Goal: Book appointment/travel/reservation

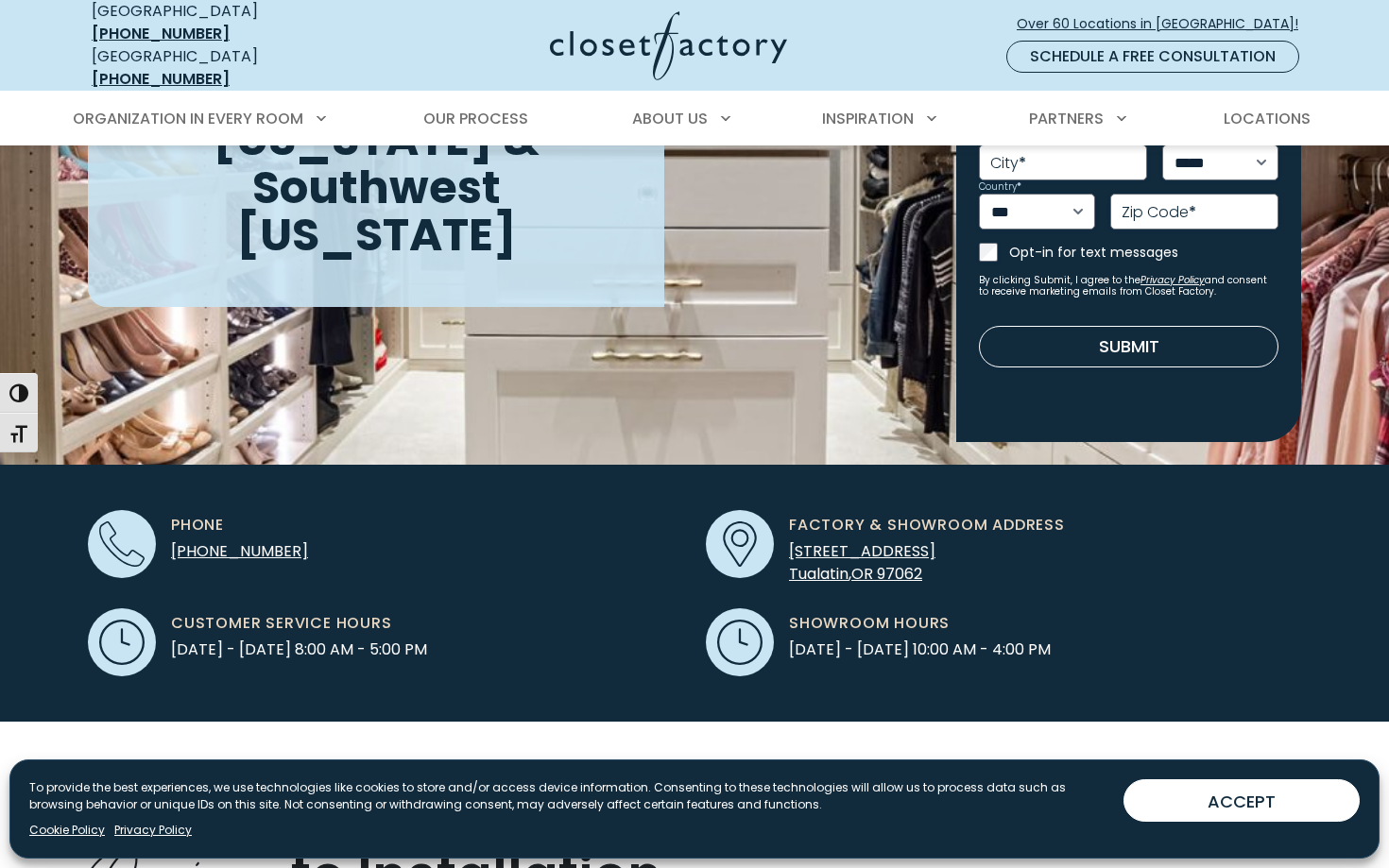
scroll to position [421, 0]
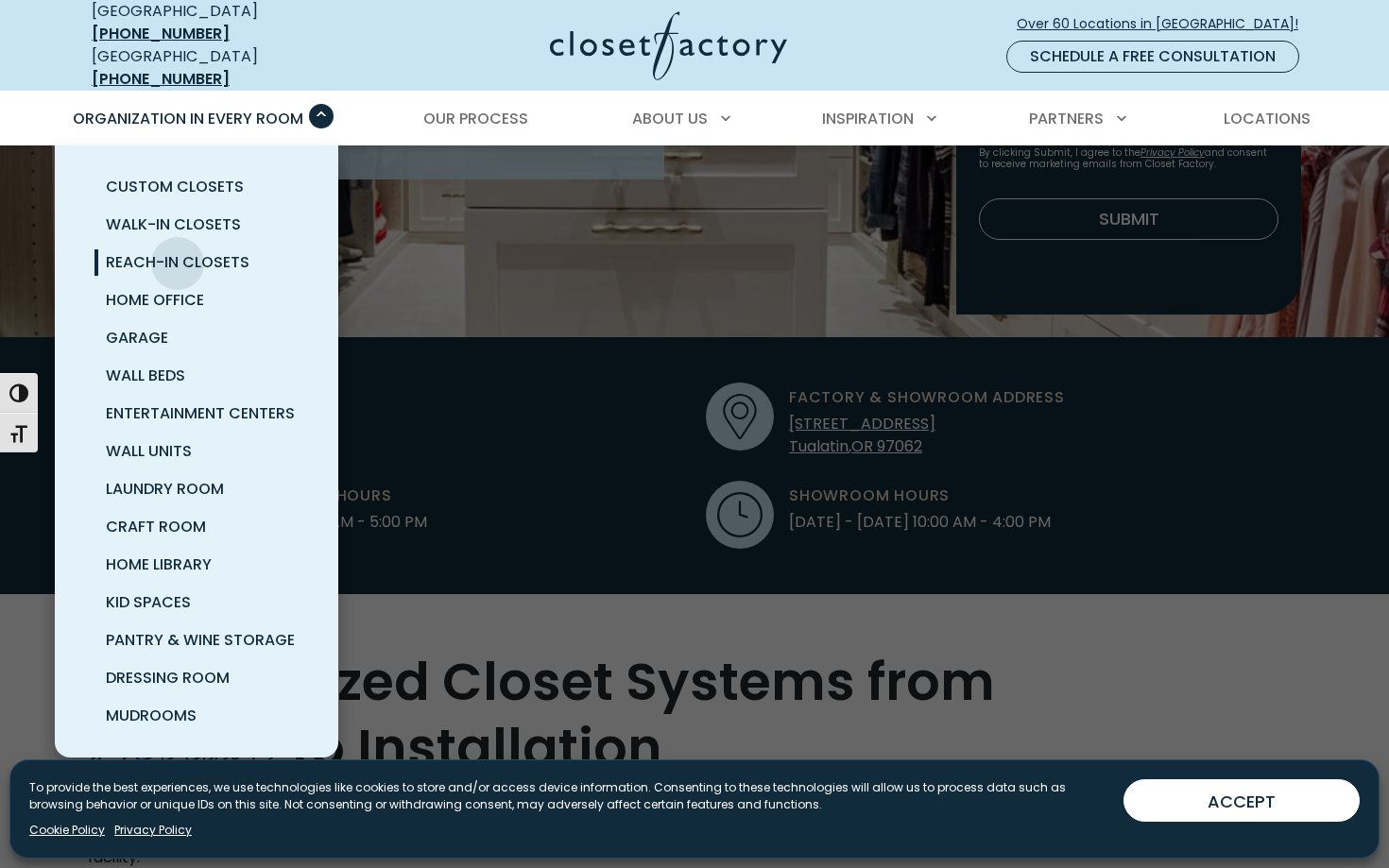
click at [178, 251] on span "Reach-In Closets" at bounding box center [178, 262] width 144 height 22
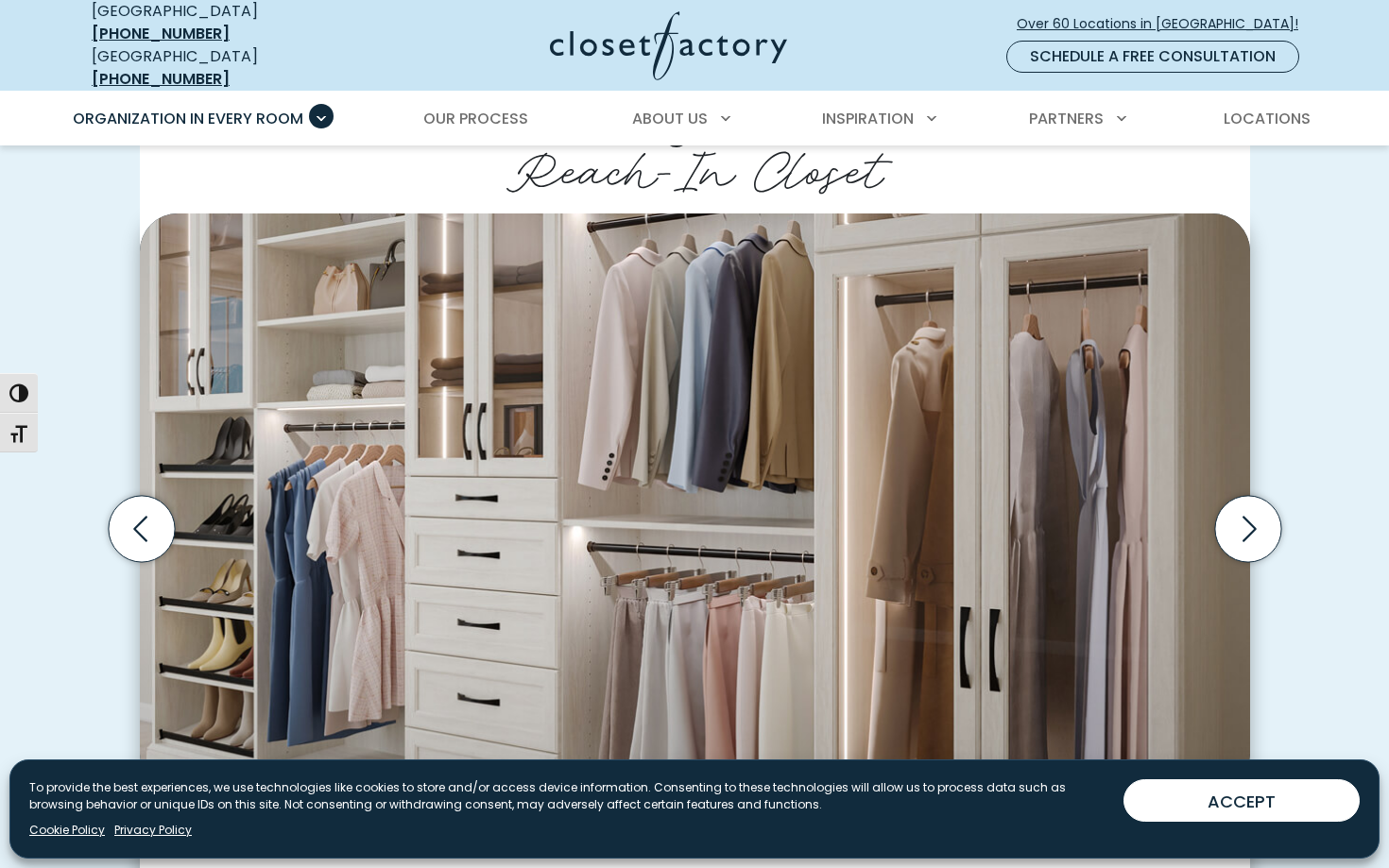
scroll to position [456, 0]
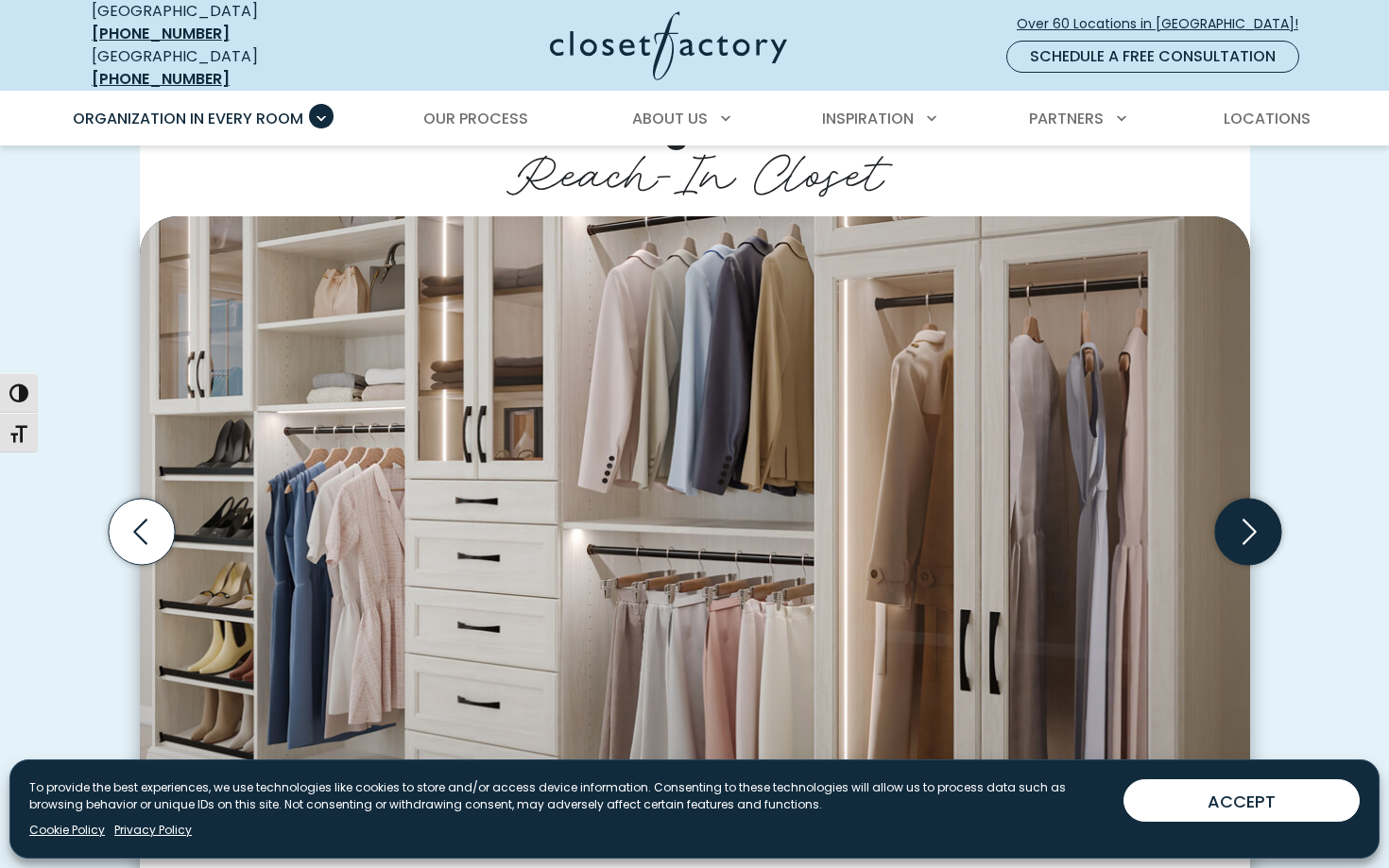
click at [1266, 522] on icon "Next slide" at bounding box center [1247, 532] width 66 height 66
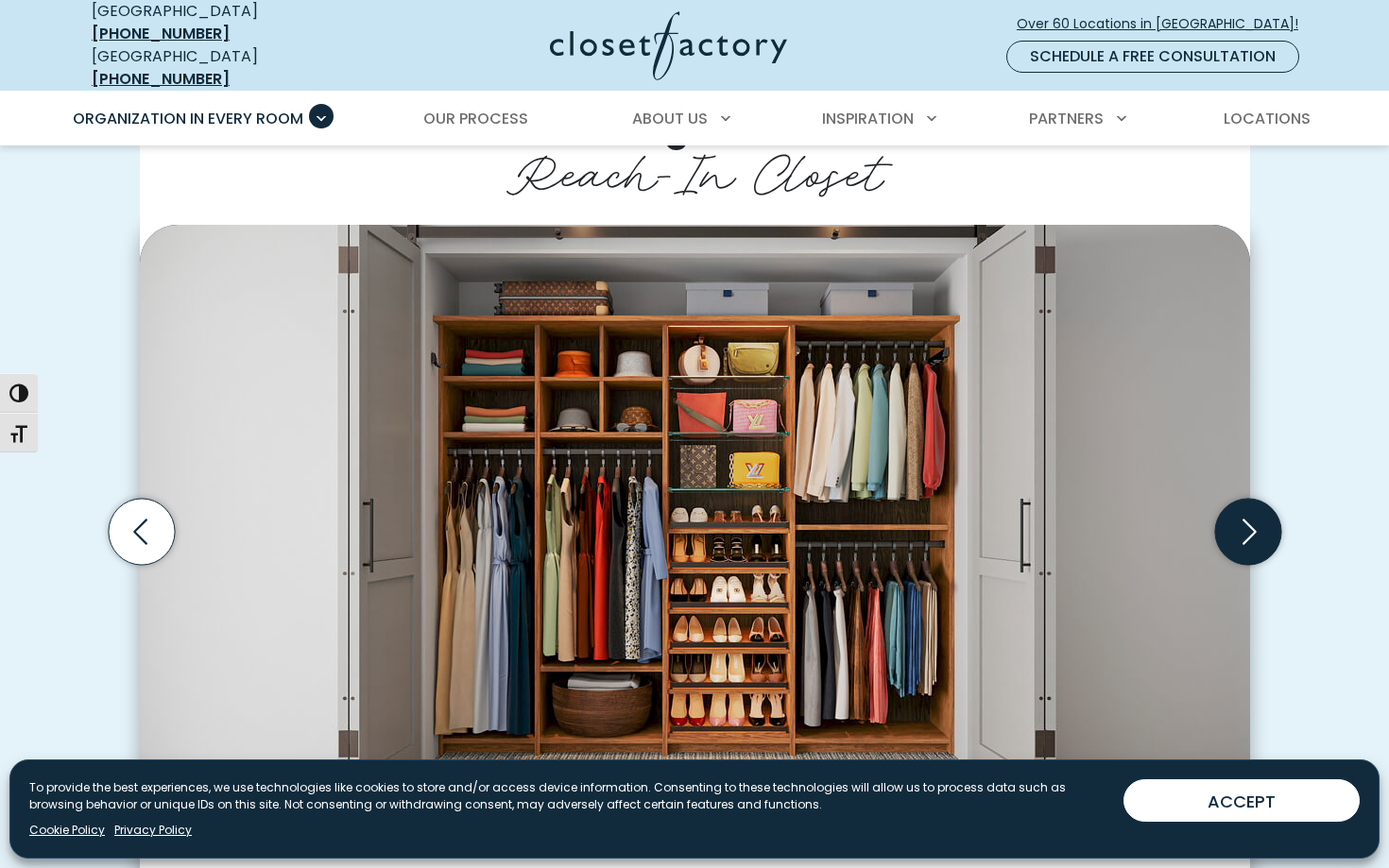
click at [1250, 518] on icon "Next slide" at bounding box center [1247, 532] width 66 height 66
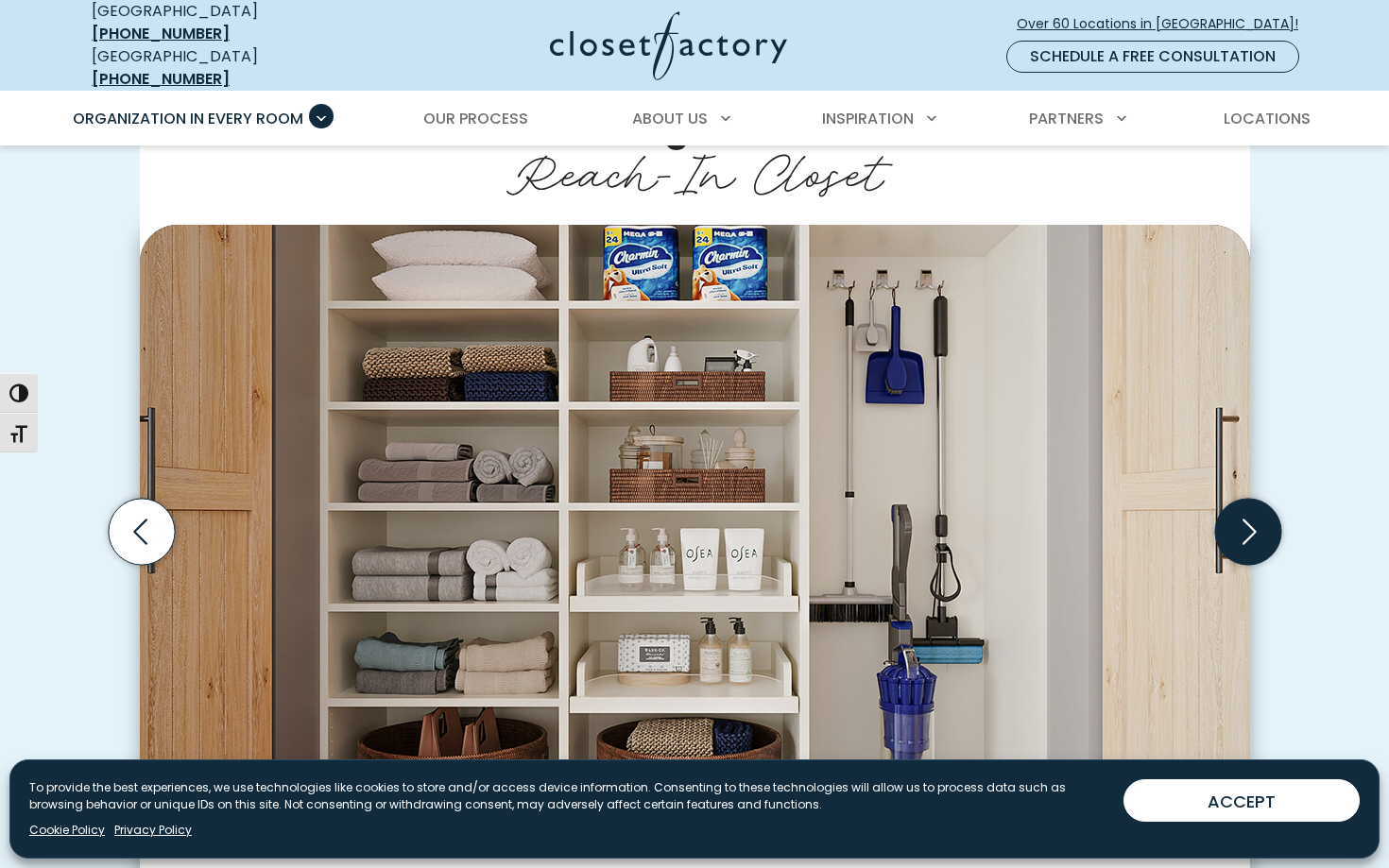
click at [1250, 518] on icon "Next slide" at bounding box center [1247, 532] width 66 height 66
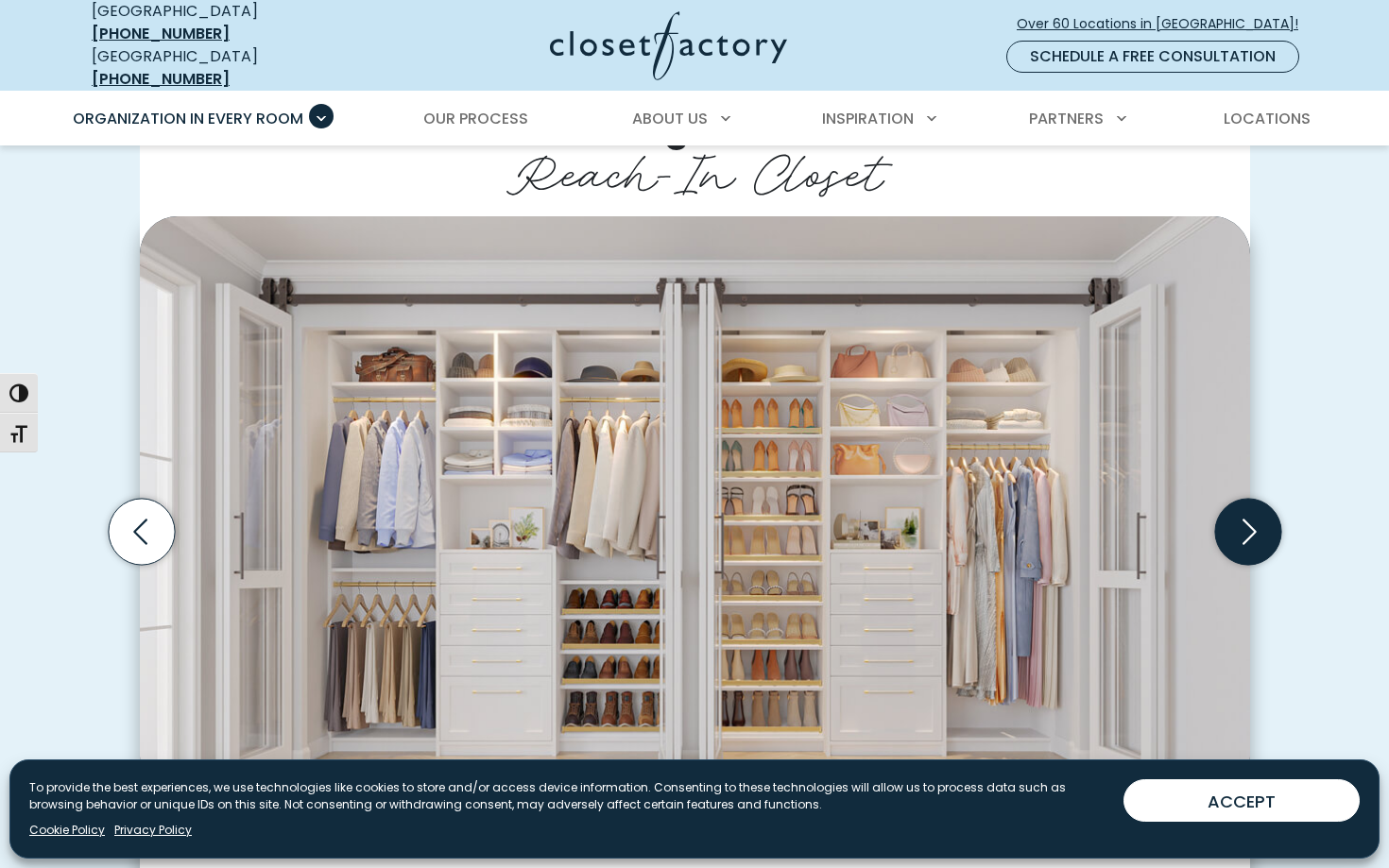
click at [1250, 518] on icon "Next slide" at bounding box center [1247, 532] width 66 height 66
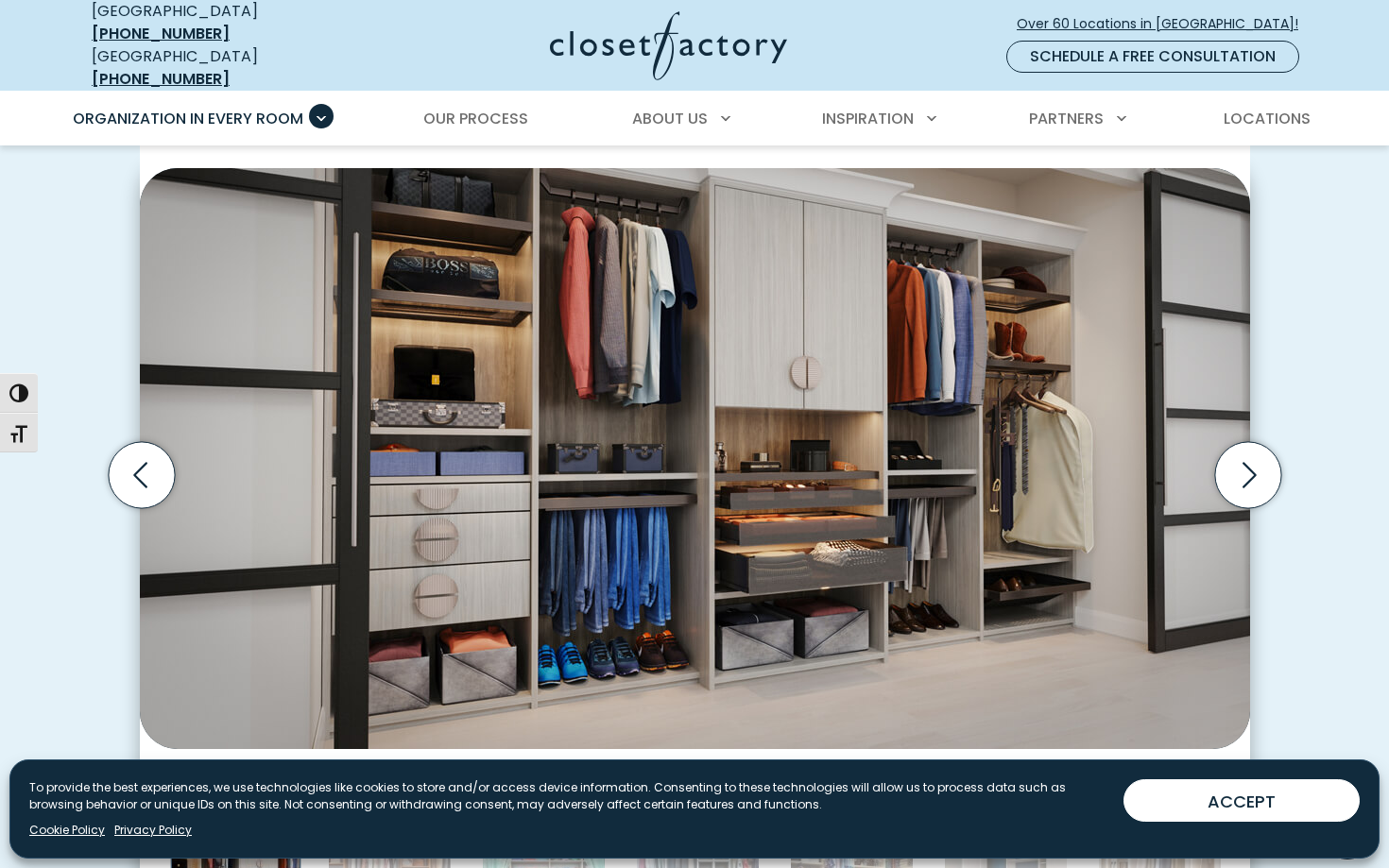
scroll to position [508, 0]
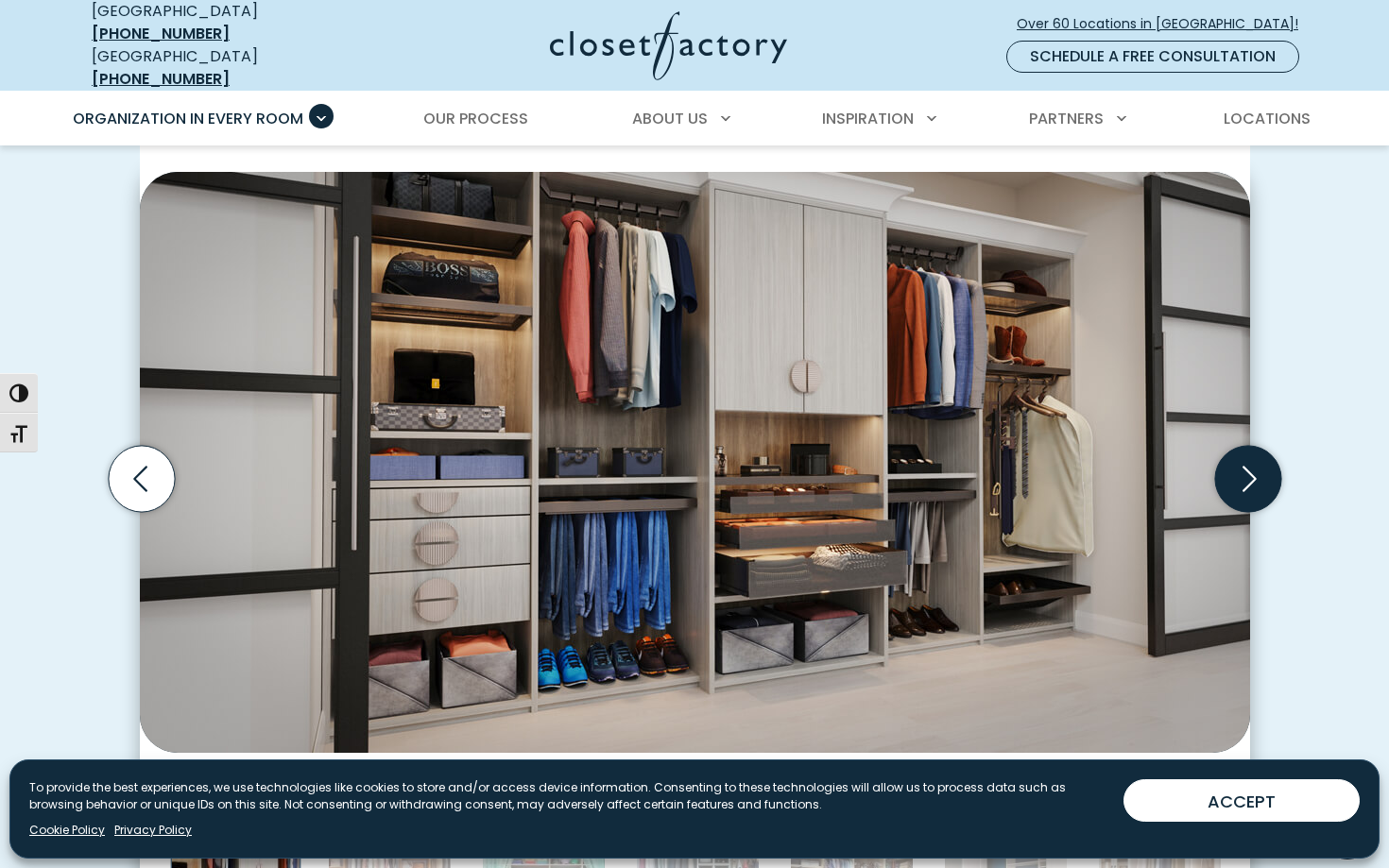
click at [1244, 458] on icon "Next slide" at bounding box center [1247, 479] width 66 height 66
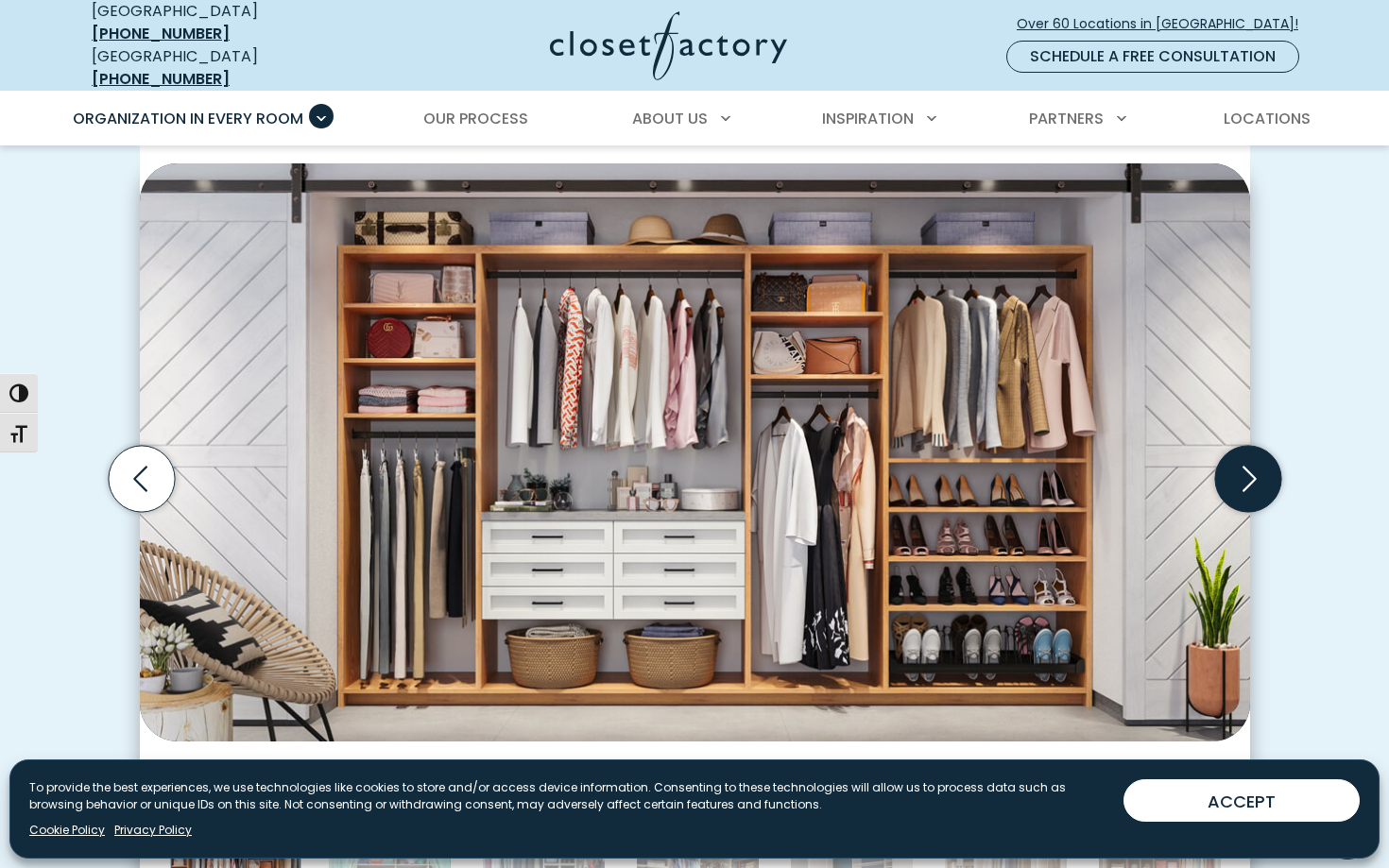
click at [1239, 467] on icon "Next slide" at bounding box center [1247, 479] width 66 height 66
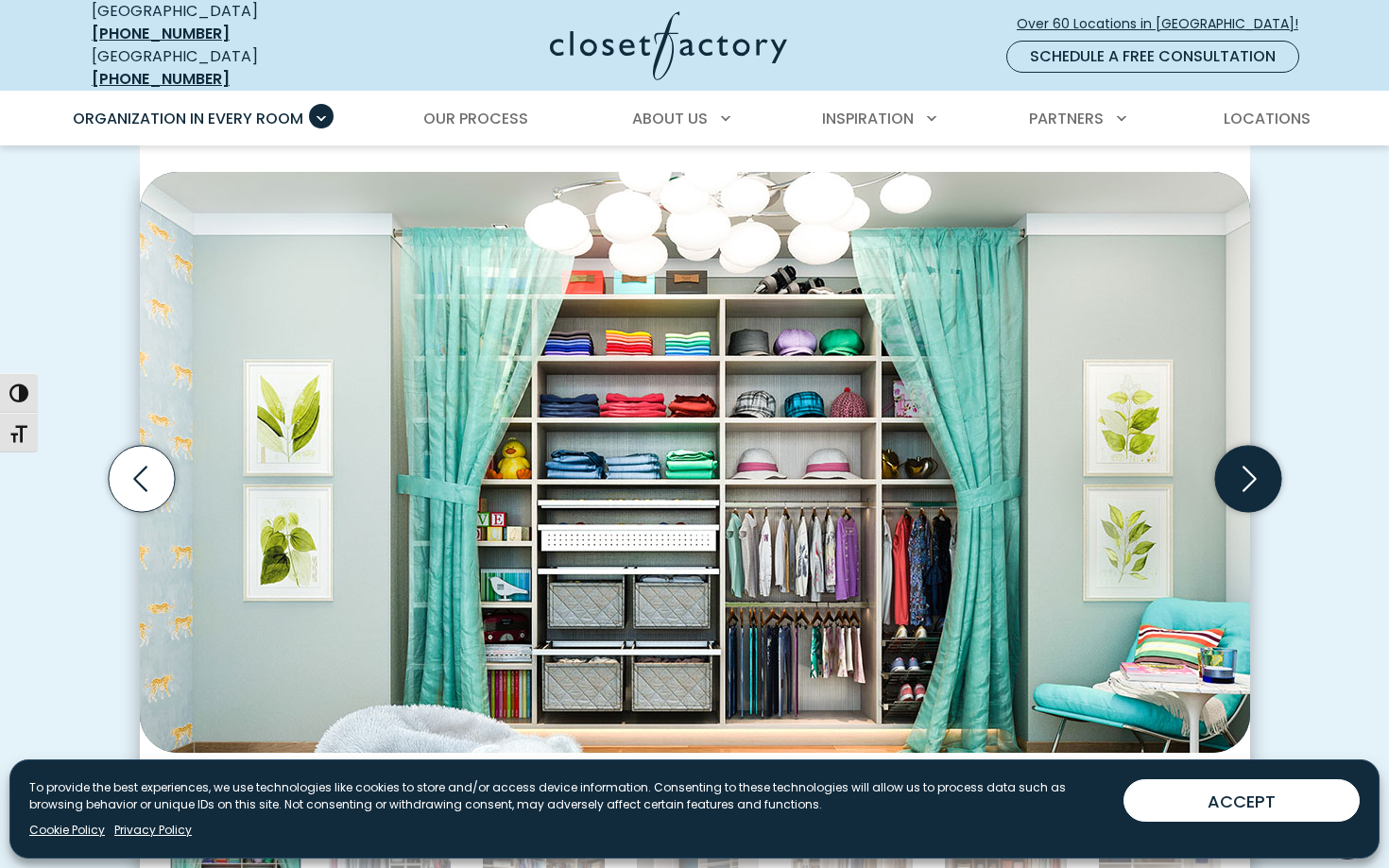
click at [1239, 467] on icon "Next slide" at bounding box center [1247, 479] width 66 height 66
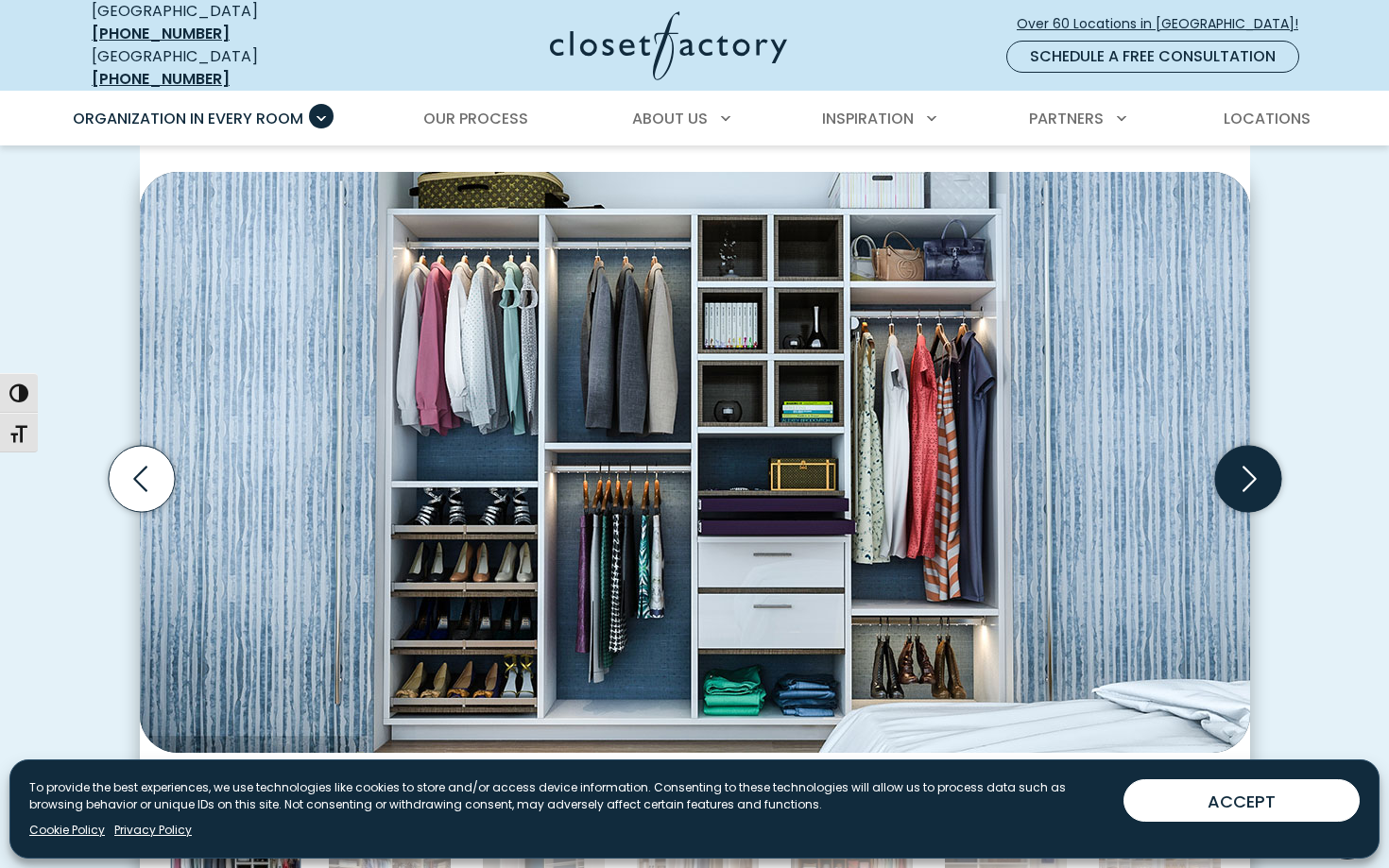
click at [1239, 467] on icon "Next slide" at bounding box center [1247, 479] width 66 height 66
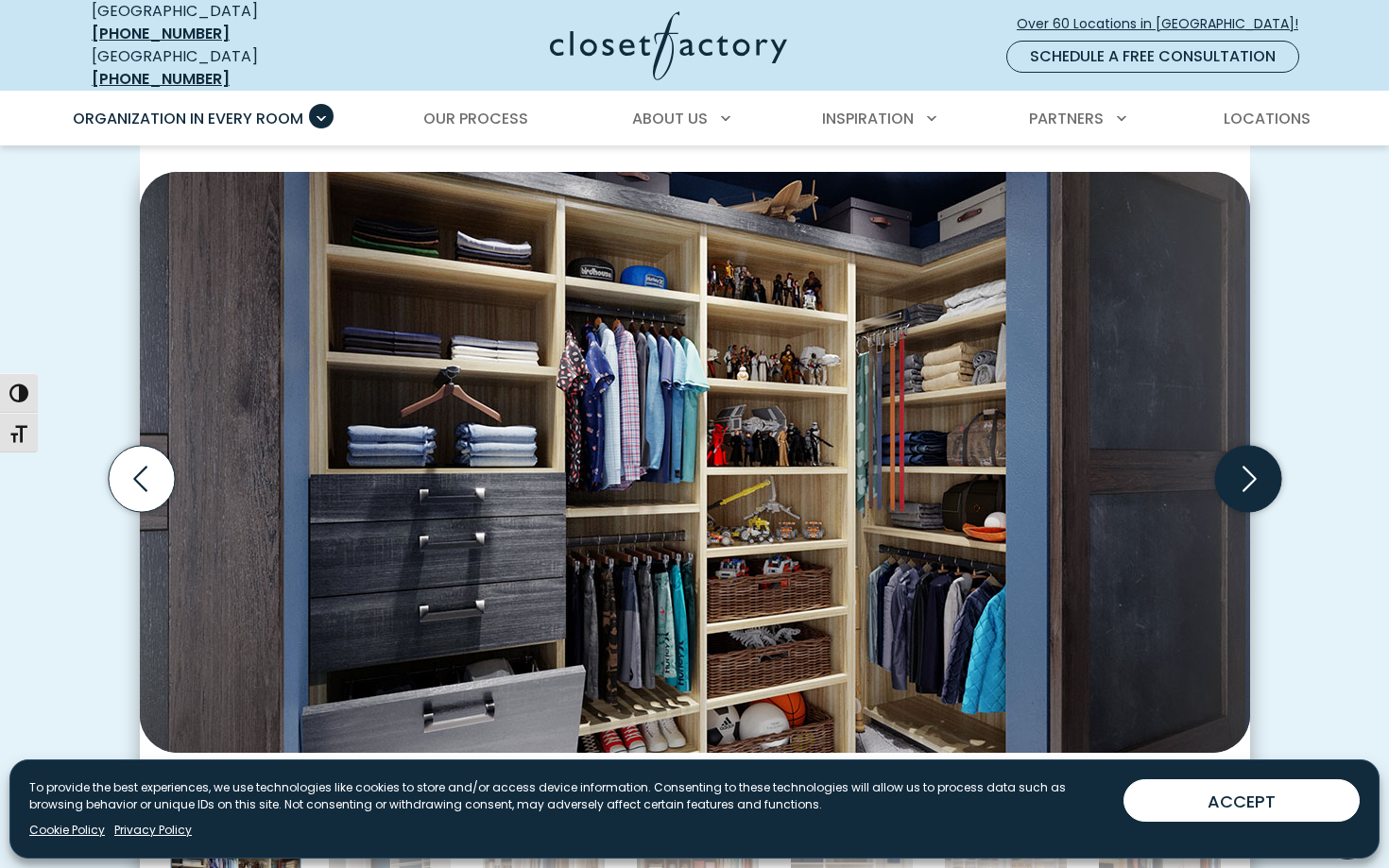
click at [1239, 467] on icon "Next slide" at bounding box center [1247, 479] width 66 height 66
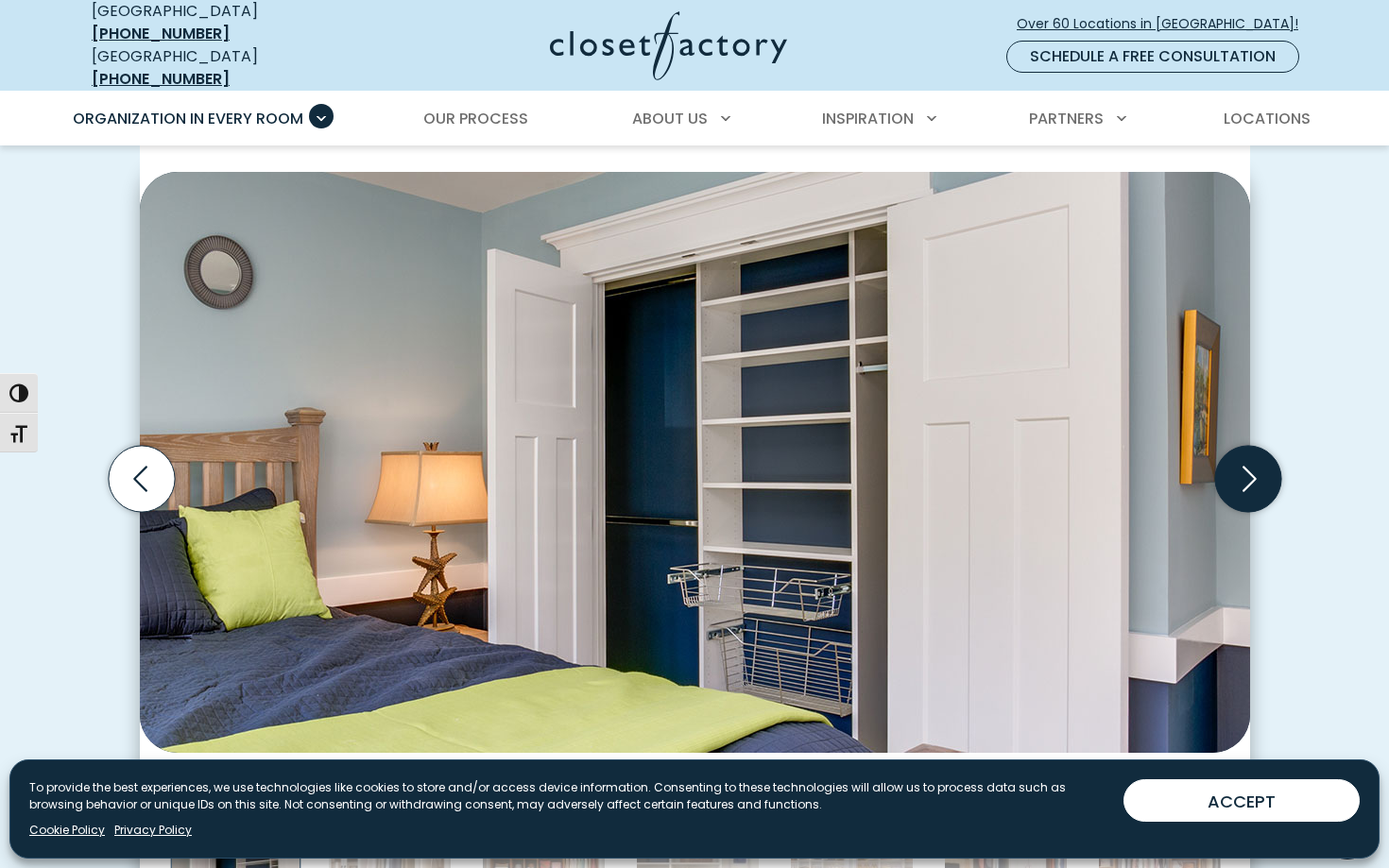
click at [1239, 467] on icon "Next slide" at bounding box center [1247, 479] width 66 height 66
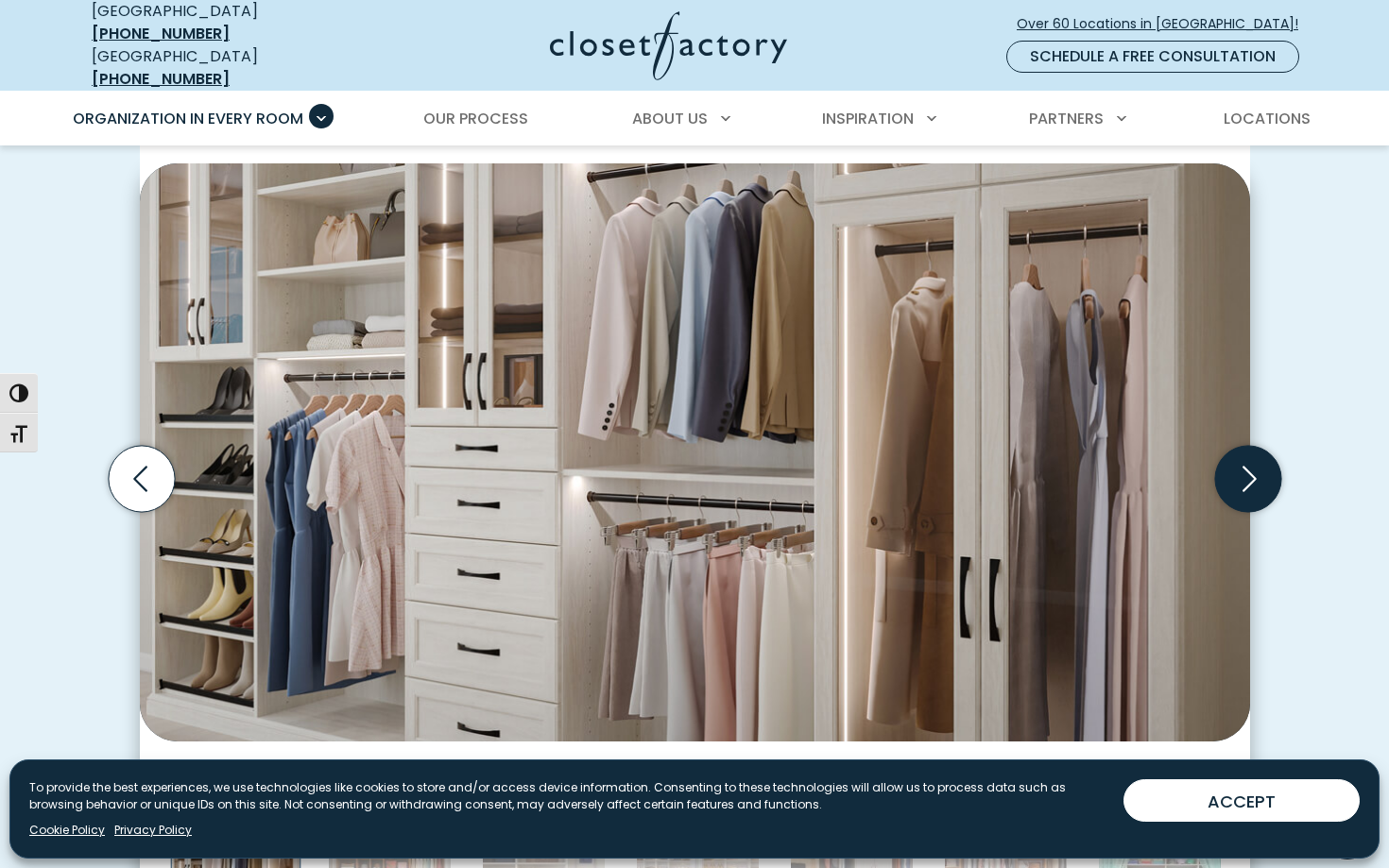
click at [1261, 467] on icon "Next slide" at bounding box center [1247, 479] width 66 height 66
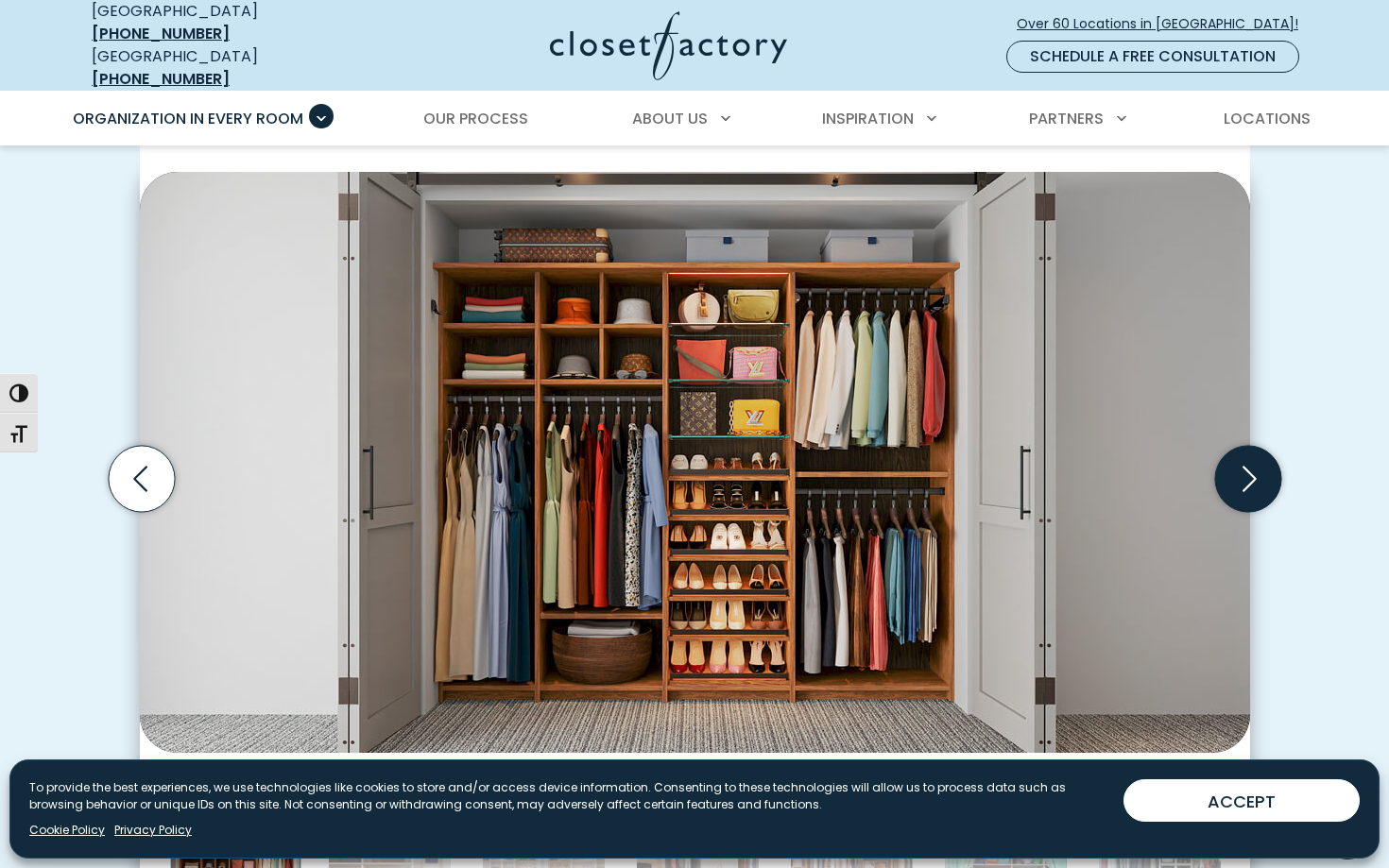
click at [1258, 462] on icon "Next slide" at bounding box center [1247, 479] width 66 height 66
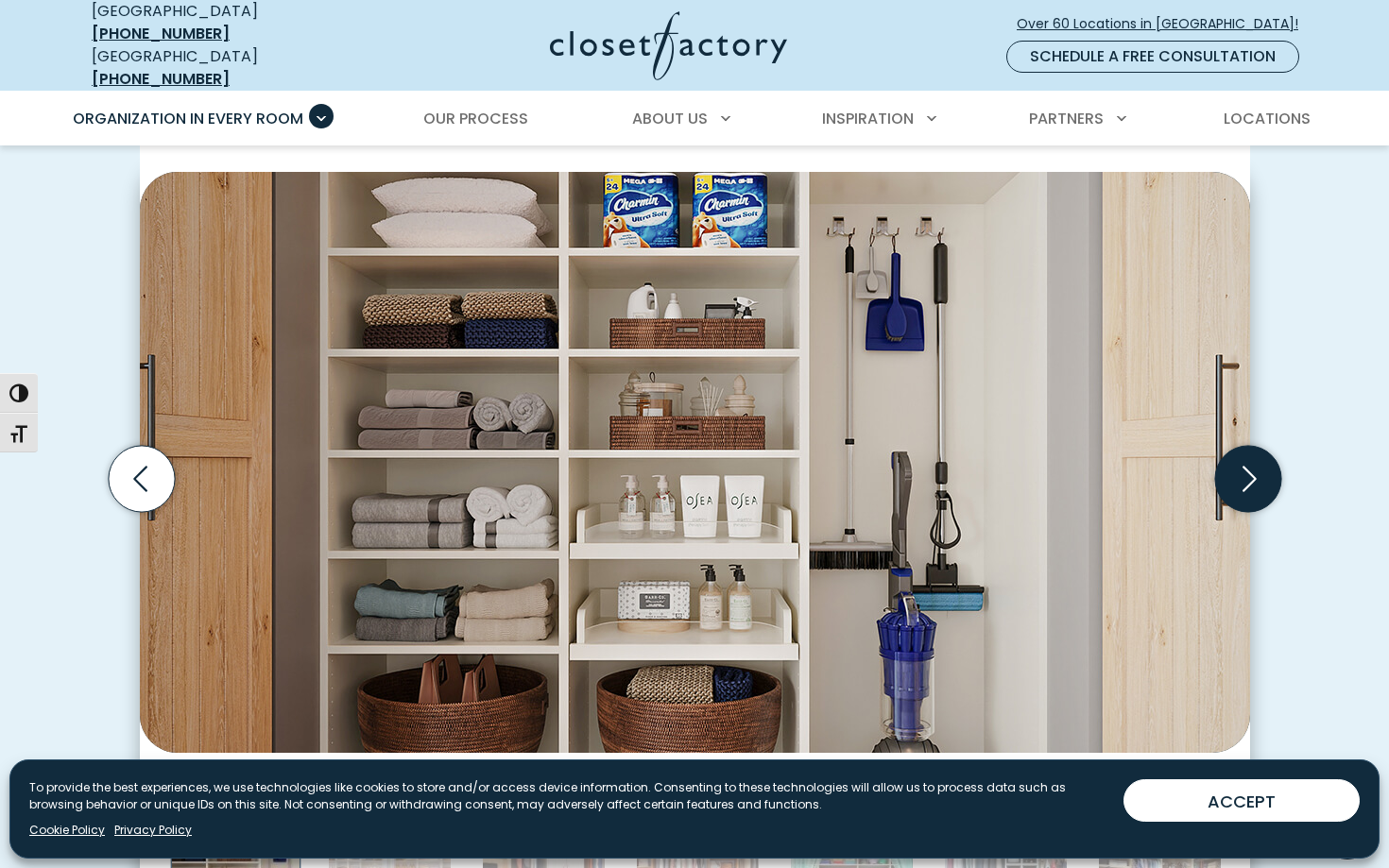
click at [1258, 462] on icon "Next slide" at bounding box center [1247, 479] width 66 height 66
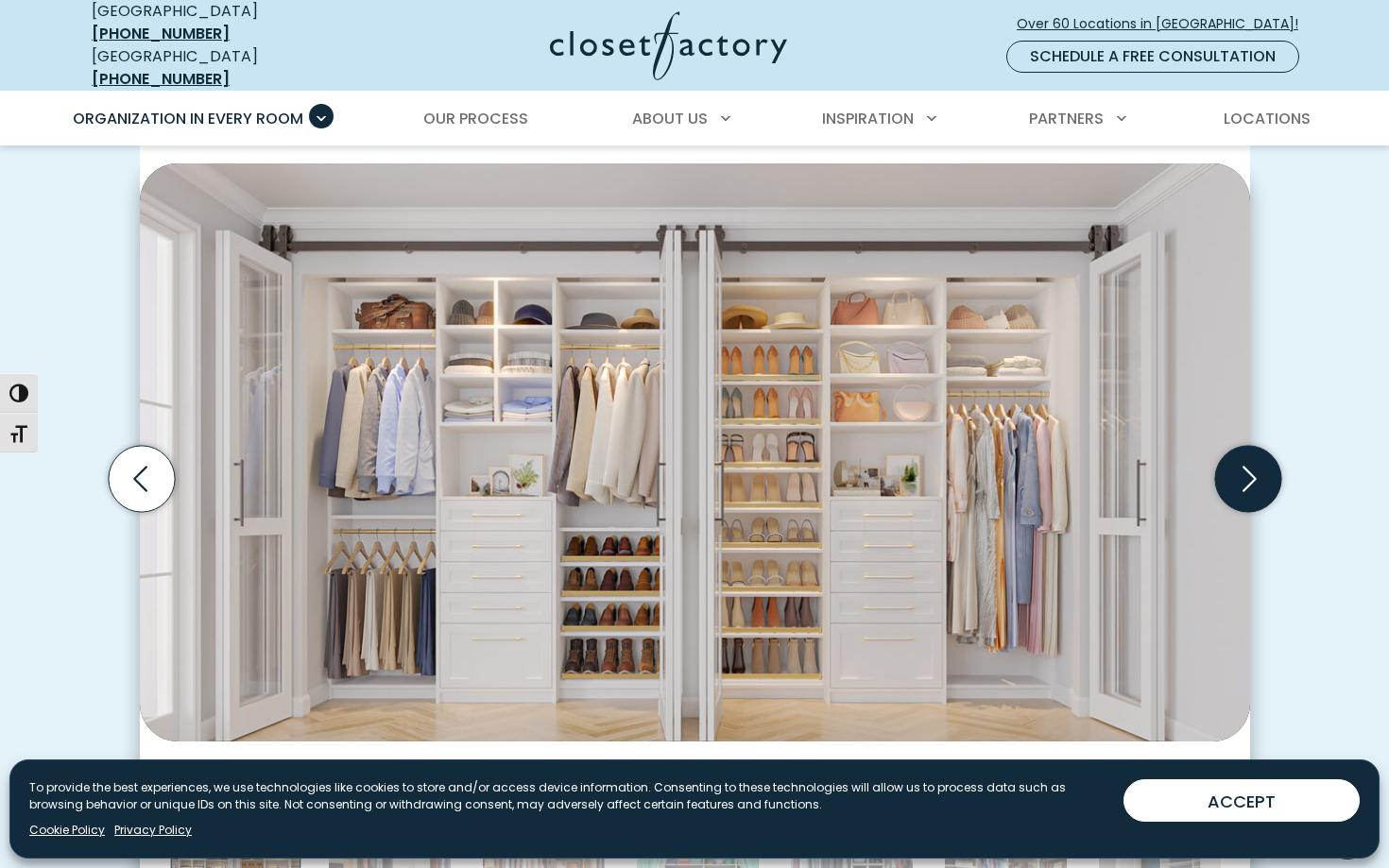
click at [1258, 462] on icon "Next slide" at bounding box center [1247, 479] width 66 height 66
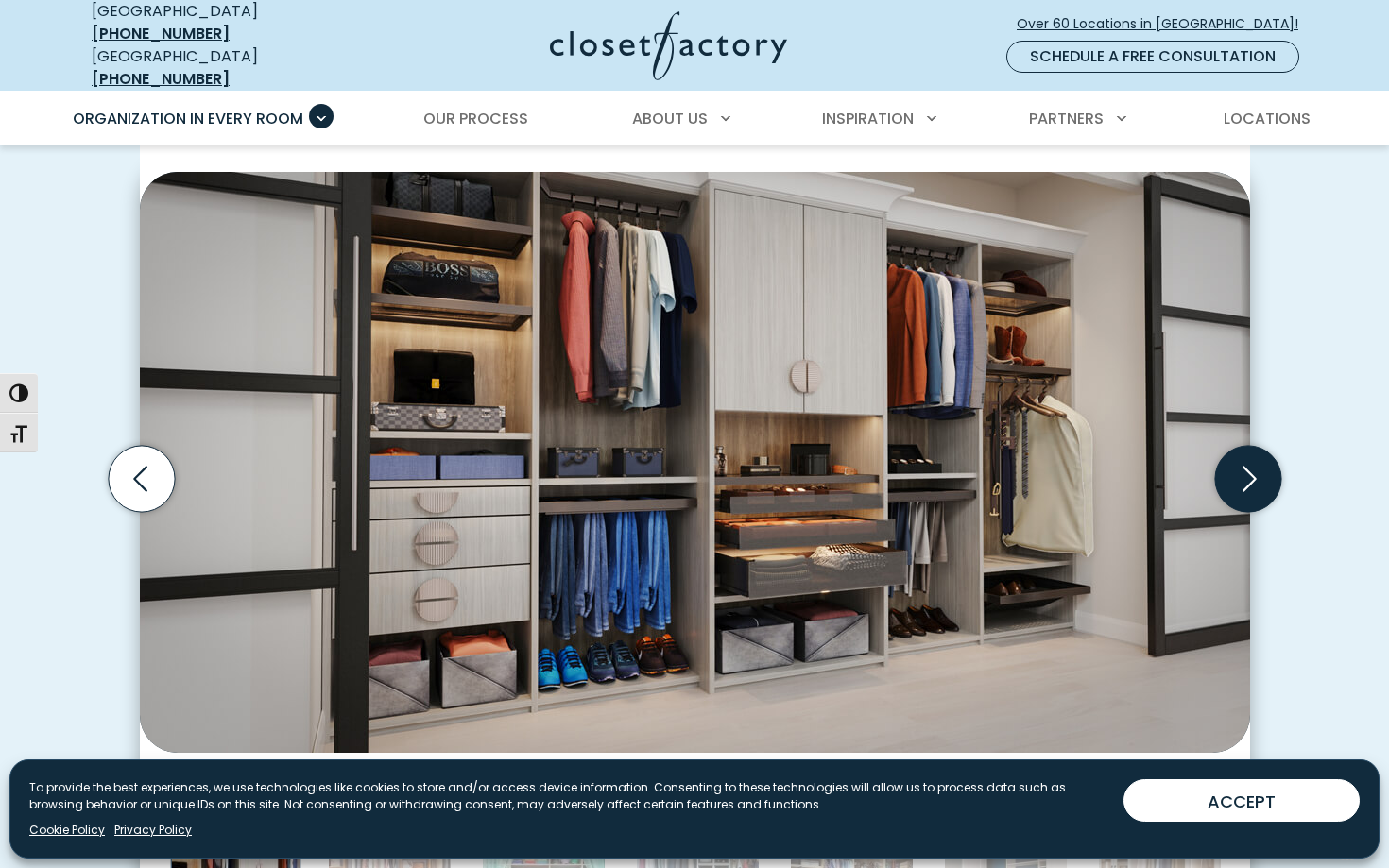
click at [1258, 462] on icon "Next slide" at bounding box center [1247, 479] width 66 height 66
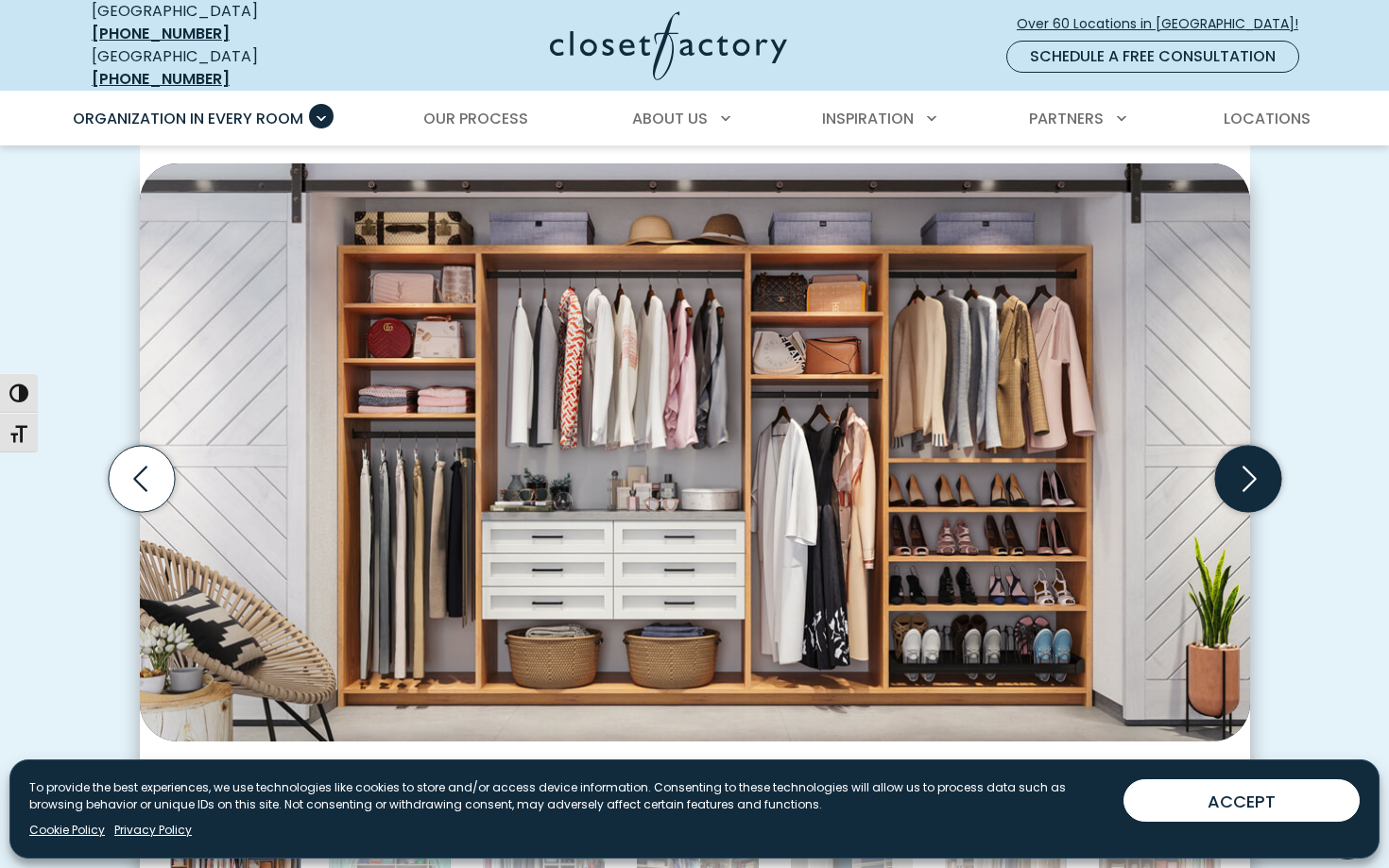
click at [1258, 462] on icon "Next slide" at bounding box center [1247, 479] width 66 height 66
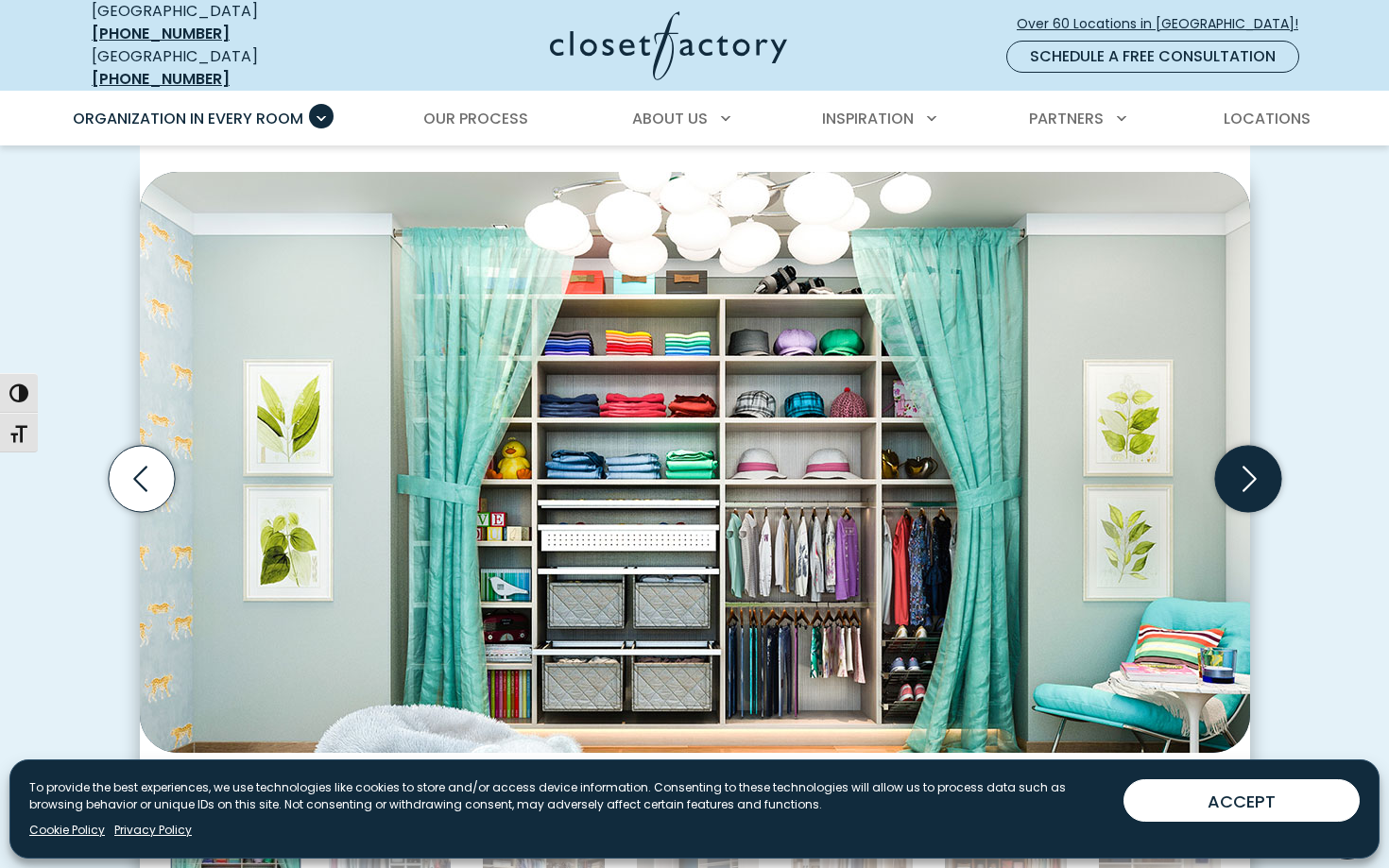
click at [1258, 462] on icon "Next slide" at bounding box center [1247, 479] width 66 height 66
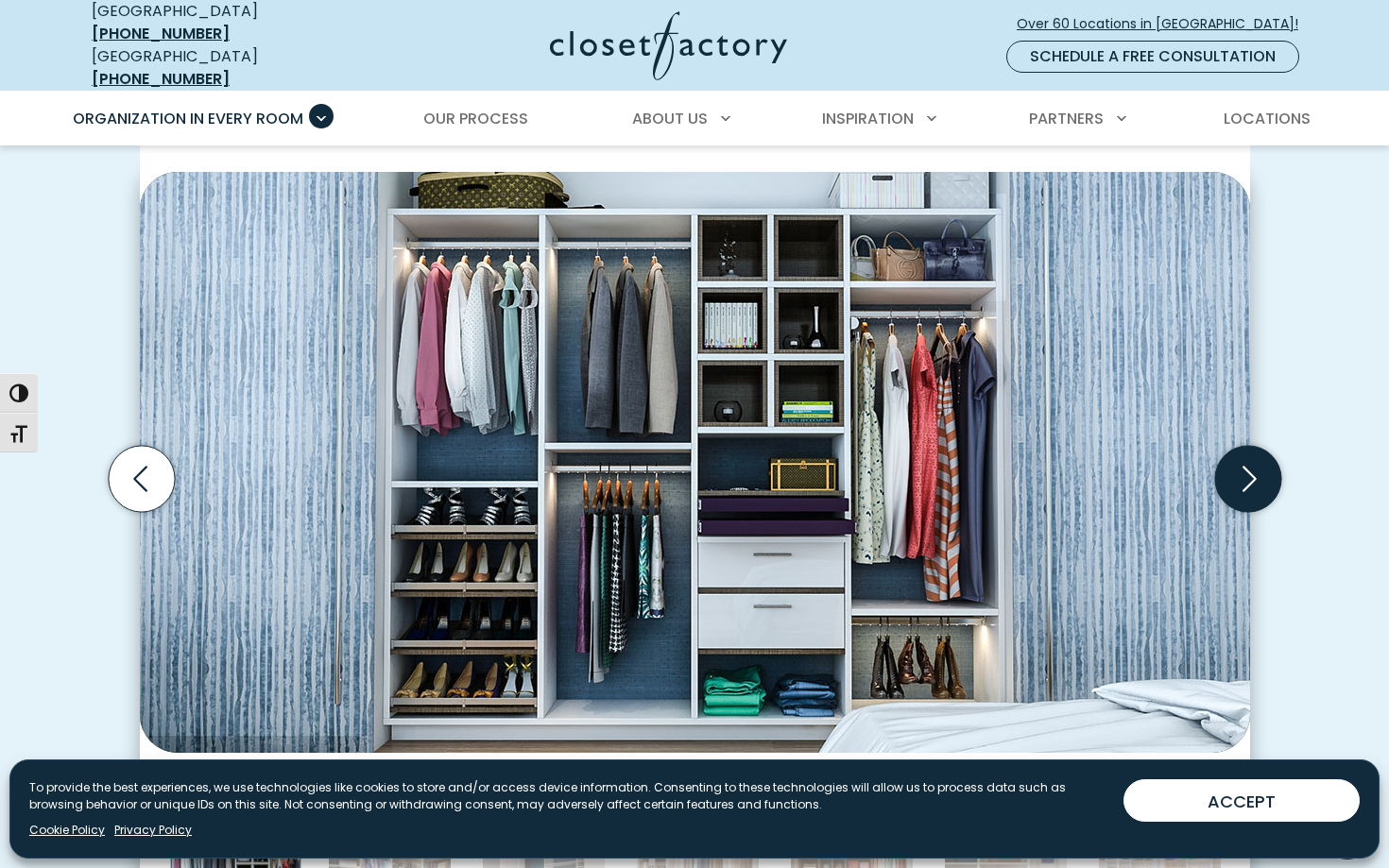
click at [1258, 462] on icon "Next slide" at bounding box center [1247, 479] width 66 height 66
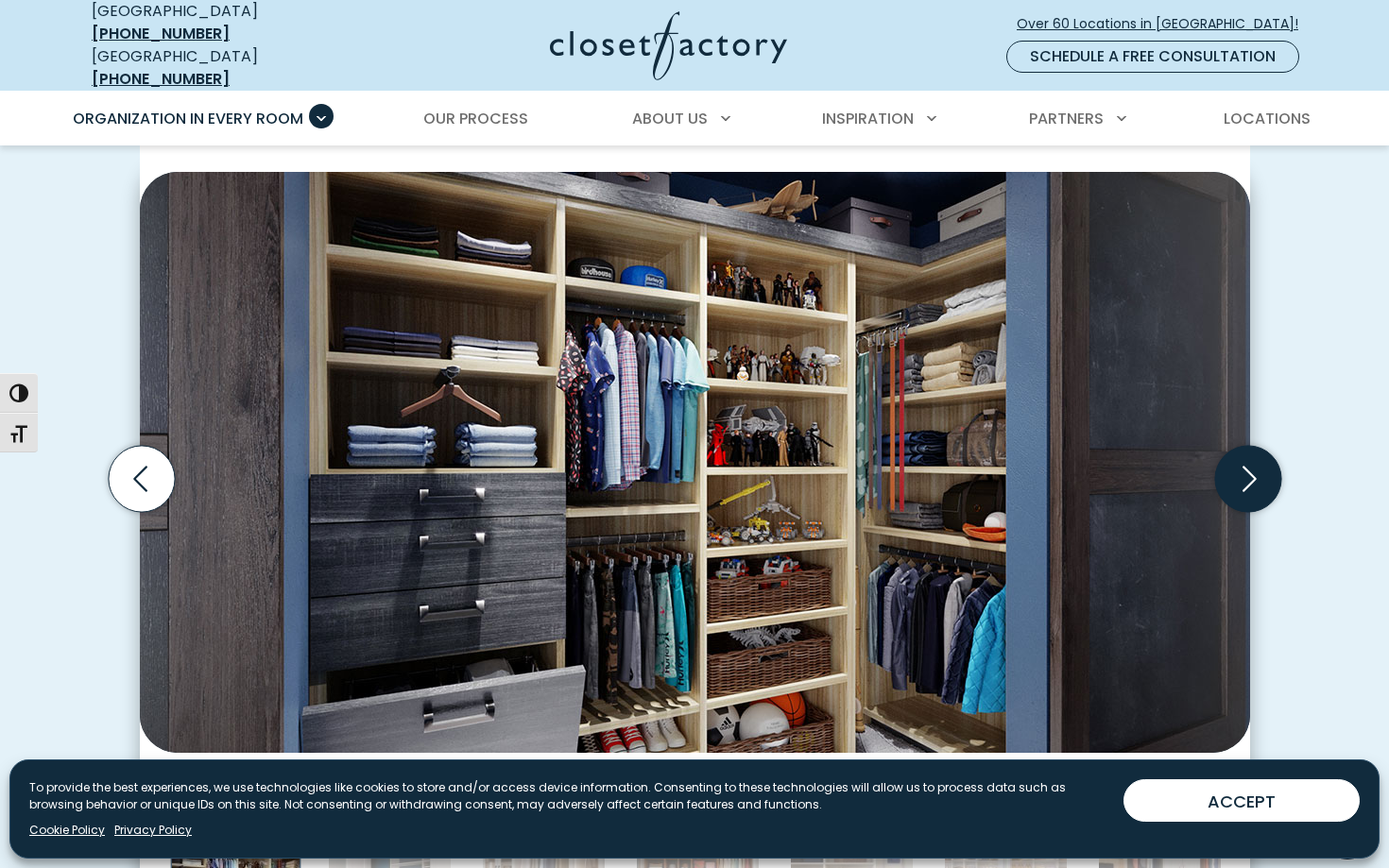
click at [1258, 462] on icon "Next slide" at bounding box center [1247, 479] width 66 height 66
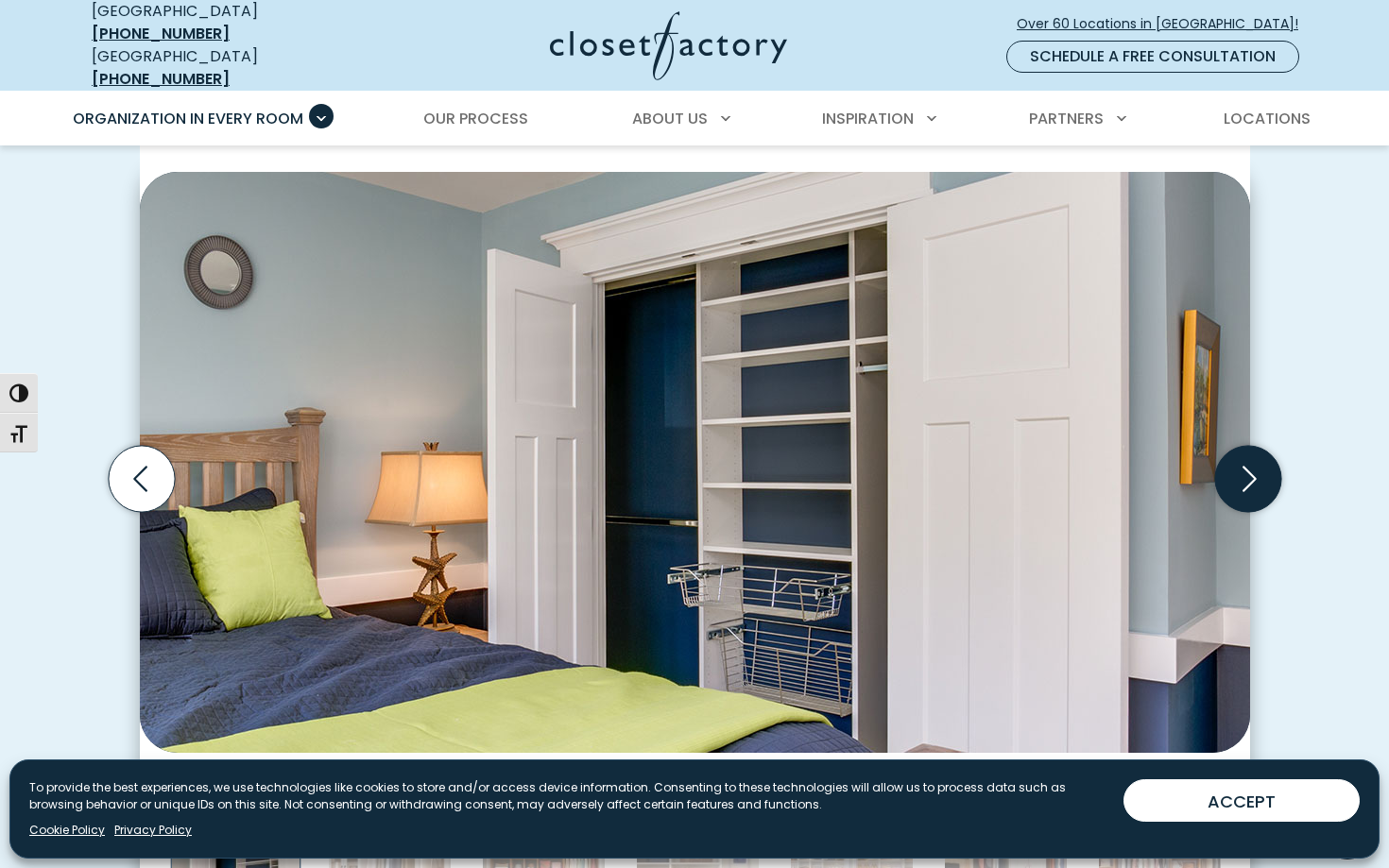
click at [1254, 466] on icon "Next slide" at bounding box center [1250, 479] width 14 height 25
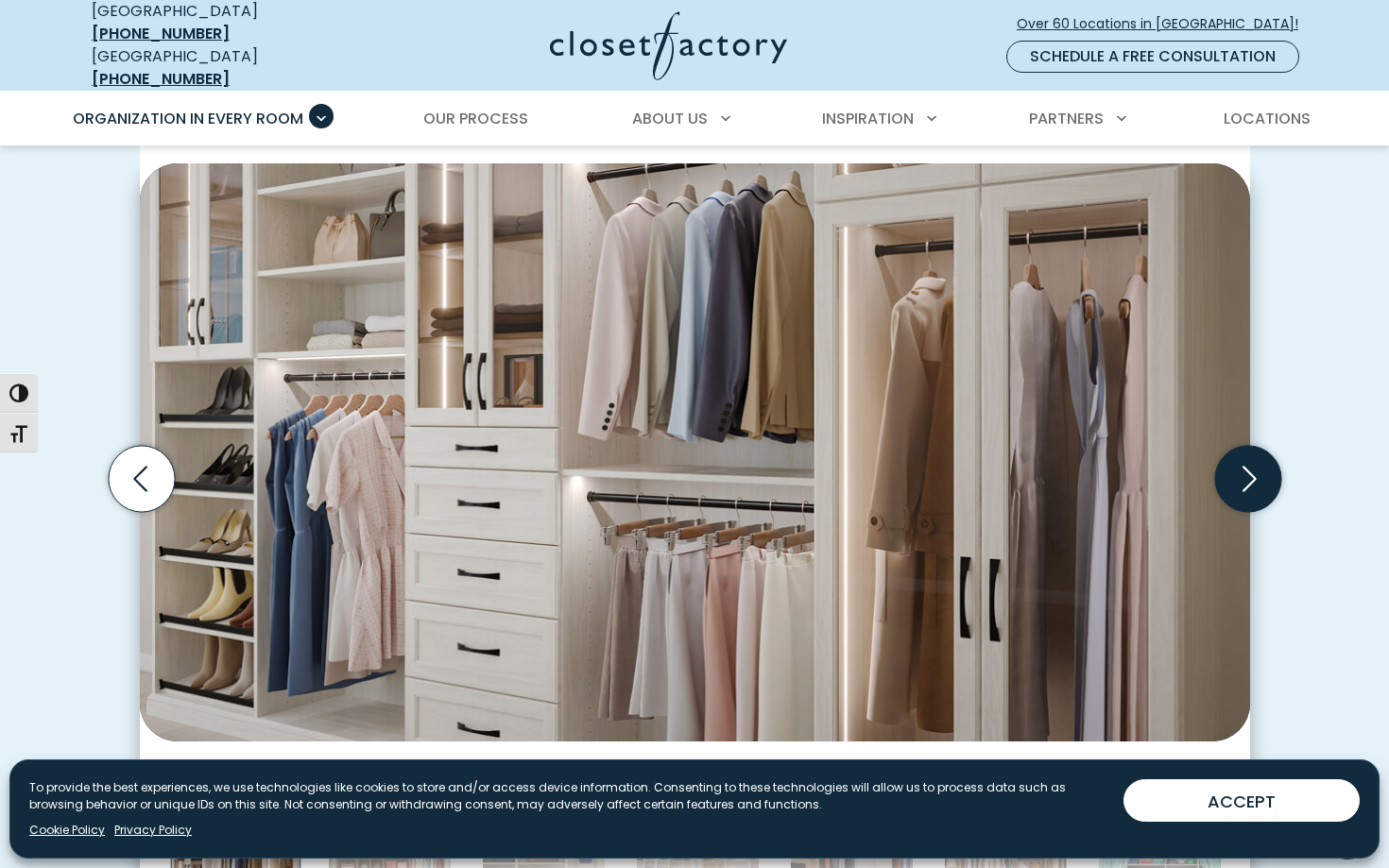
click at [1254, 466] on icon "Next slide" at bounding box center [1250, 479] width 14 height 25
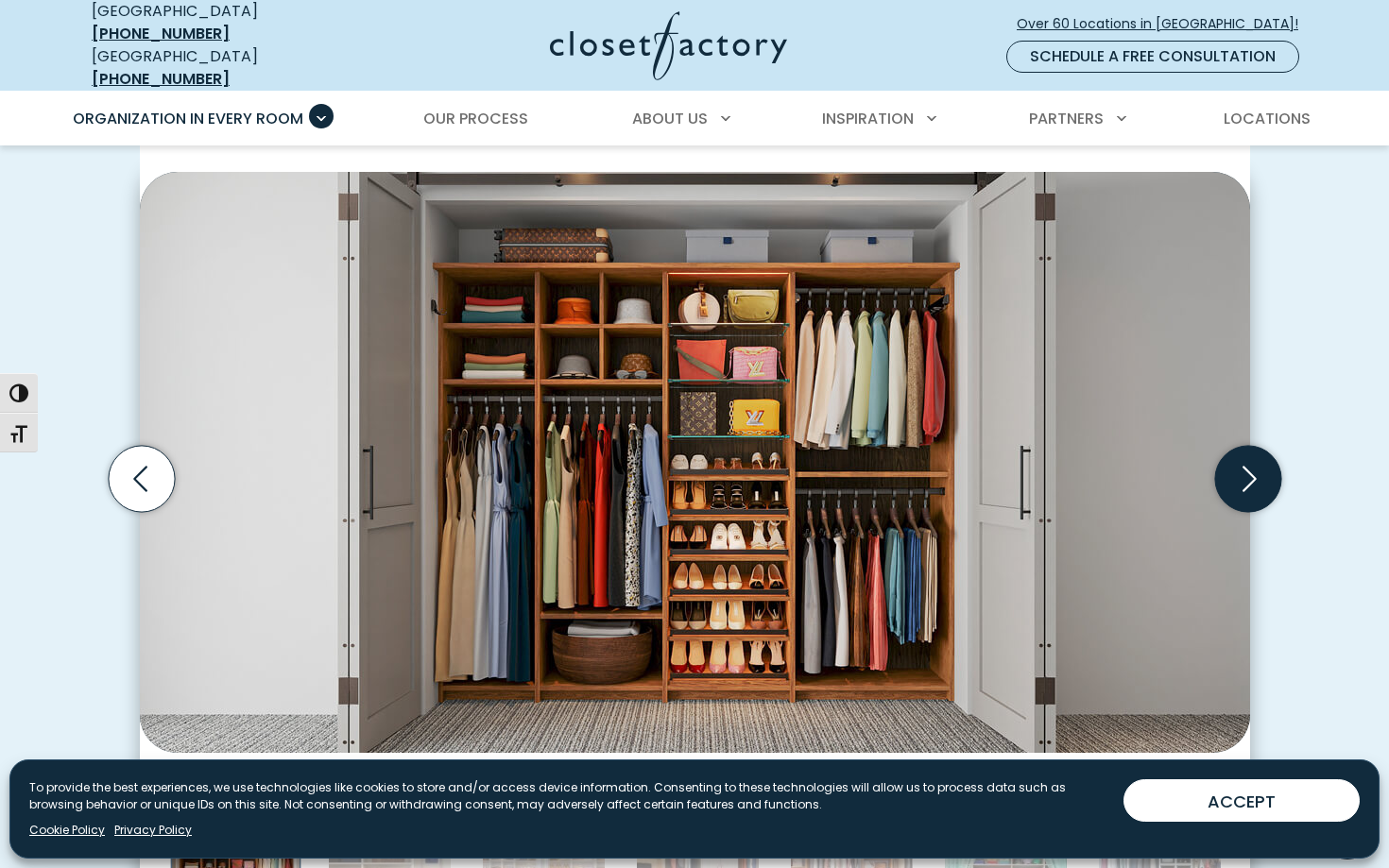
click at [1255, 477] on icon "Next slide" at bounding box center [1247, 479] width 66 height 66
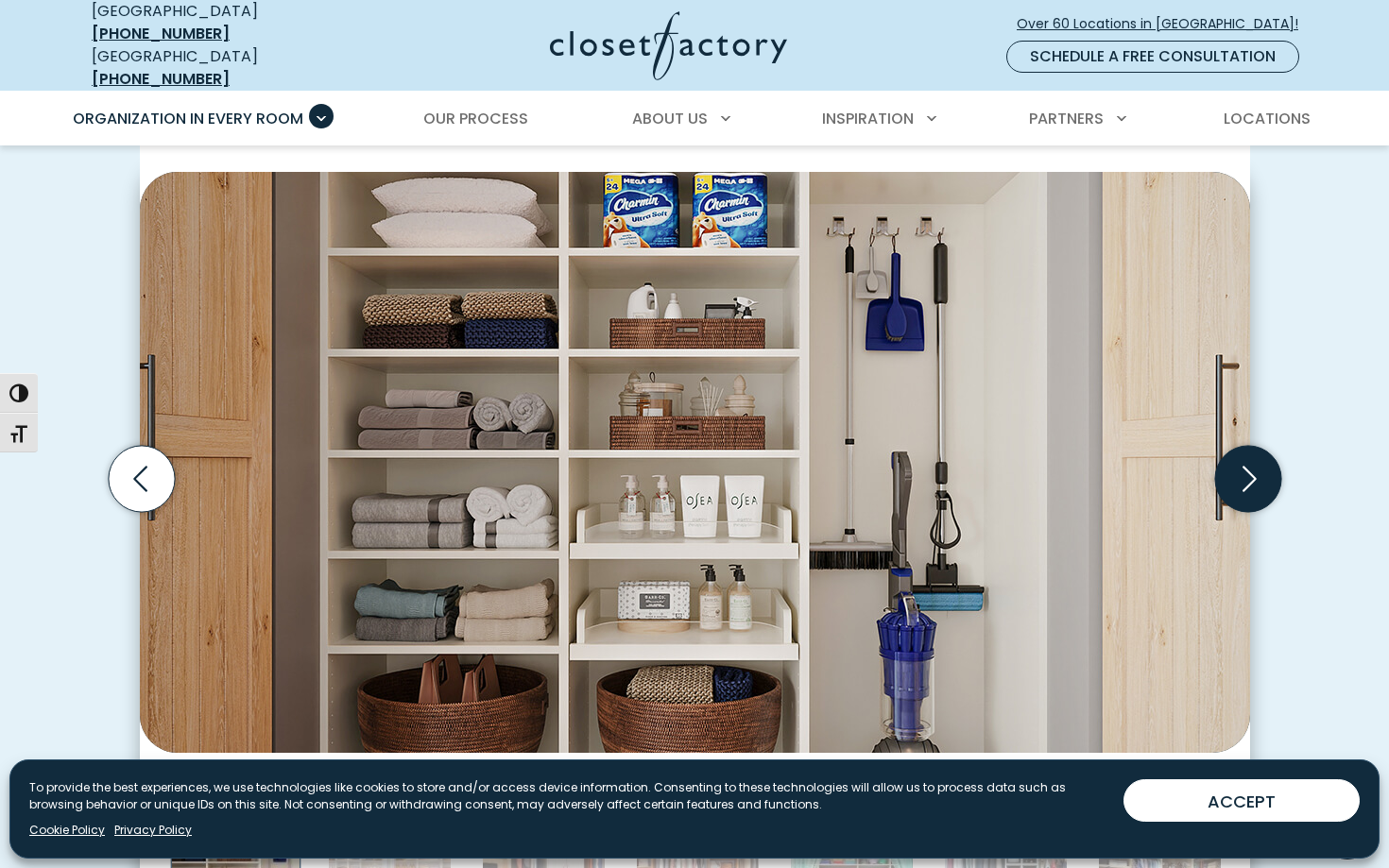
click at [1255, 477] on icon "Next slide" at bounding box center [1247, 479] width 66 height 66
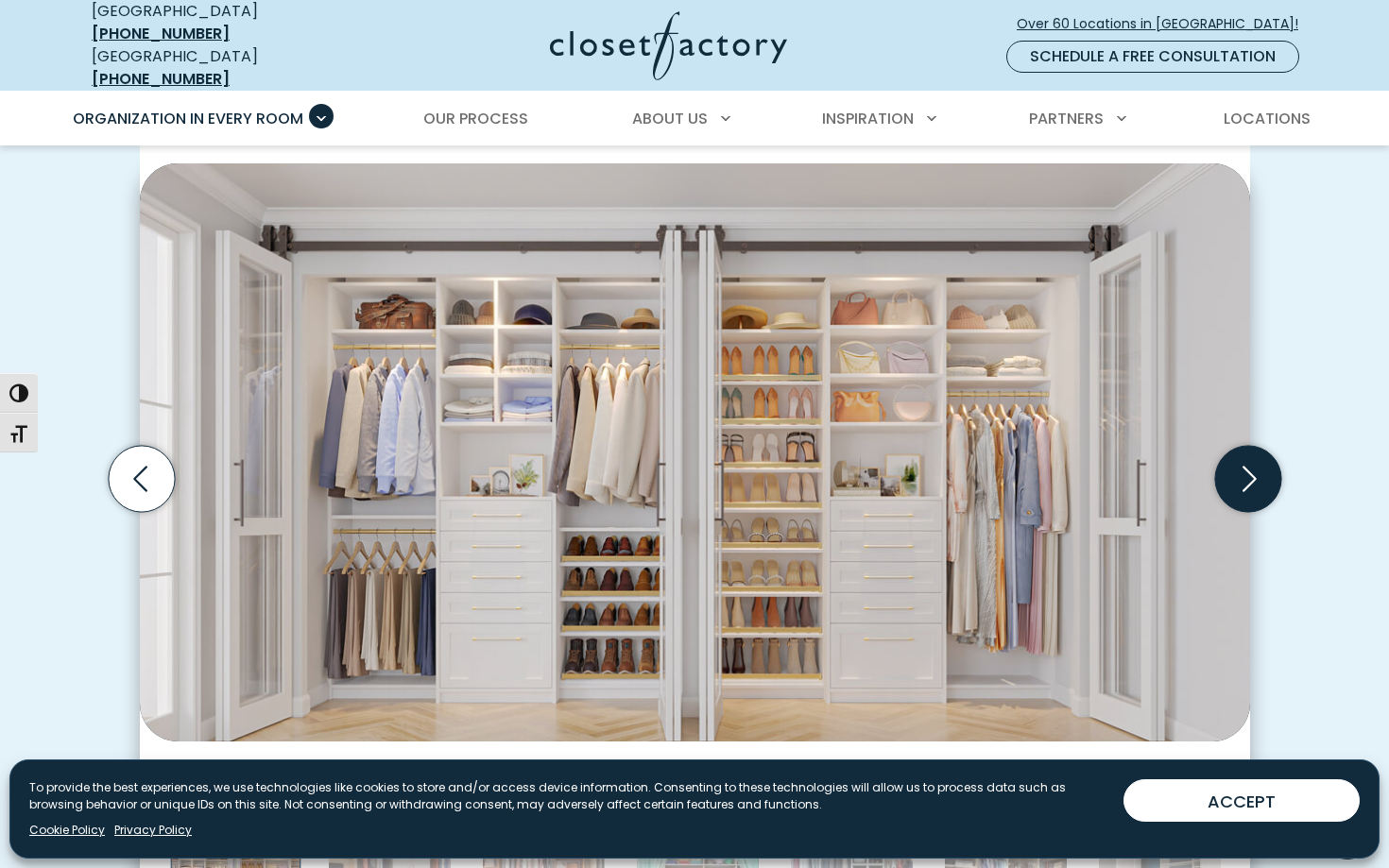
click at [1254, 467] on icon "Next slide" at bounding box center [1247, 479] width 66 height 66
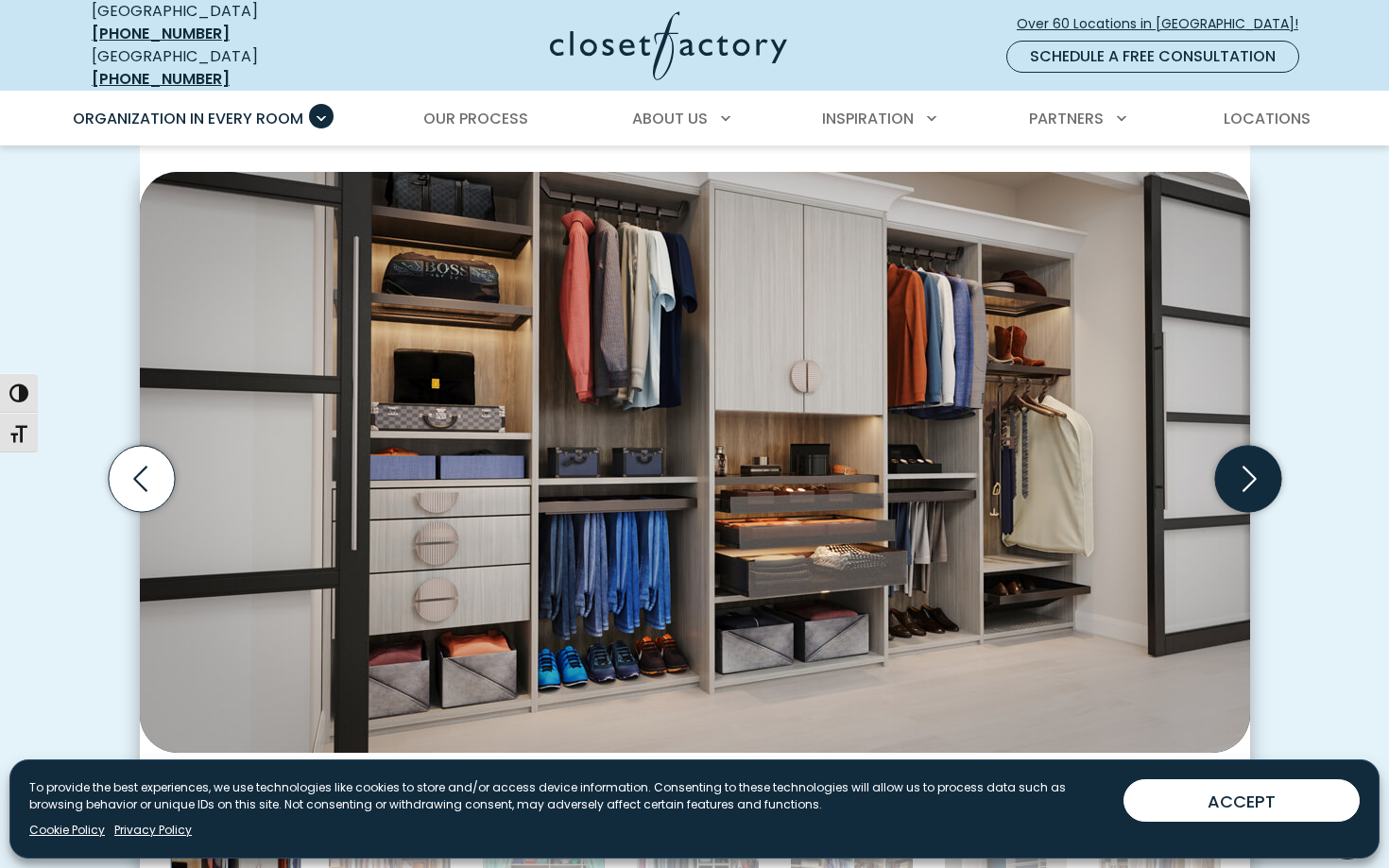
click at [1254, 467] on icon "Next slide" at bounding box center [1247, 479] width 66 height 66
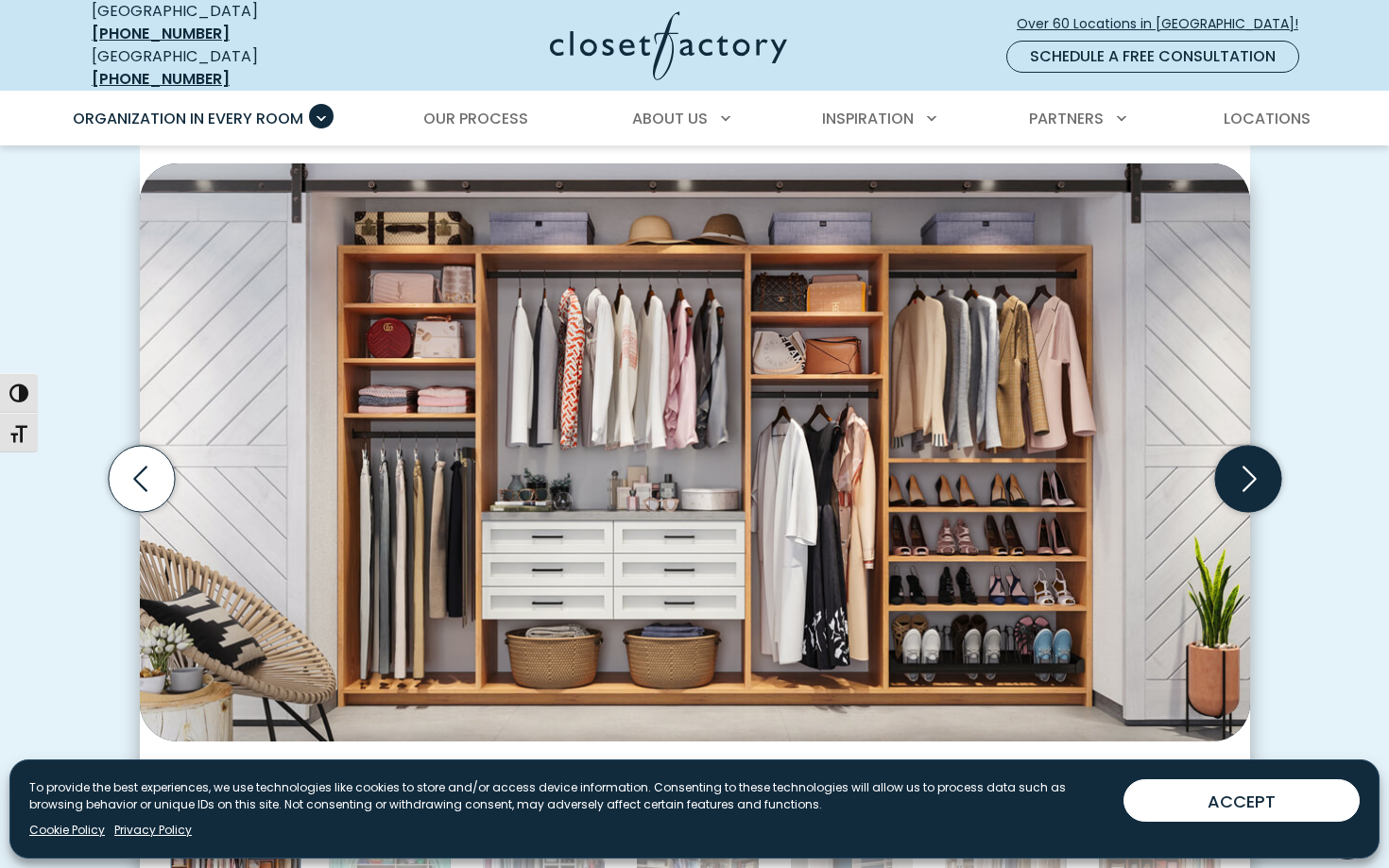
click at [1254, 467] on icon "Next slide" at bounding box center [1247, 479] width 66 height 66
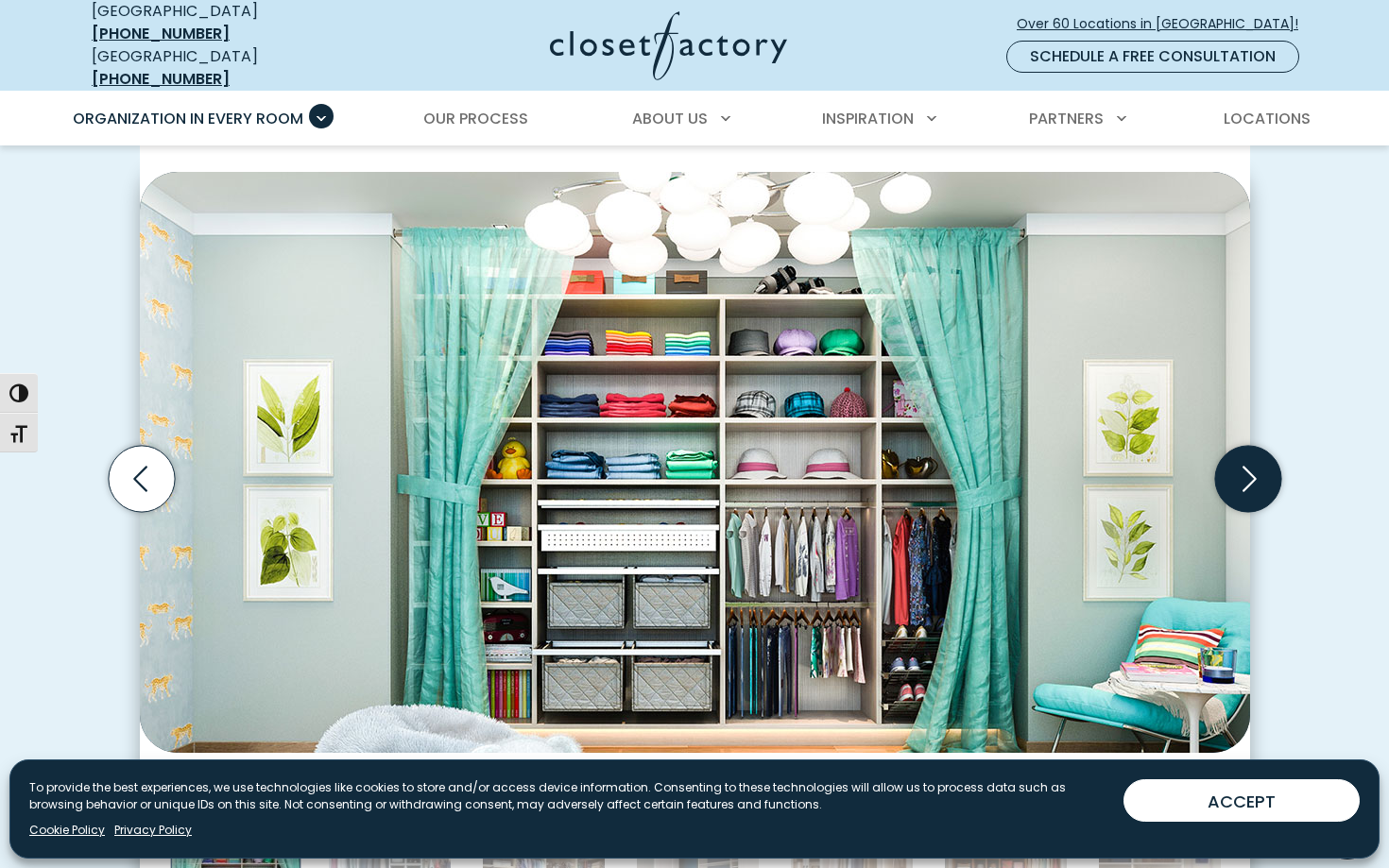
click at [1254, 467] on icon "Next slide" at bounding box center [1247, 479] width 66 height 66
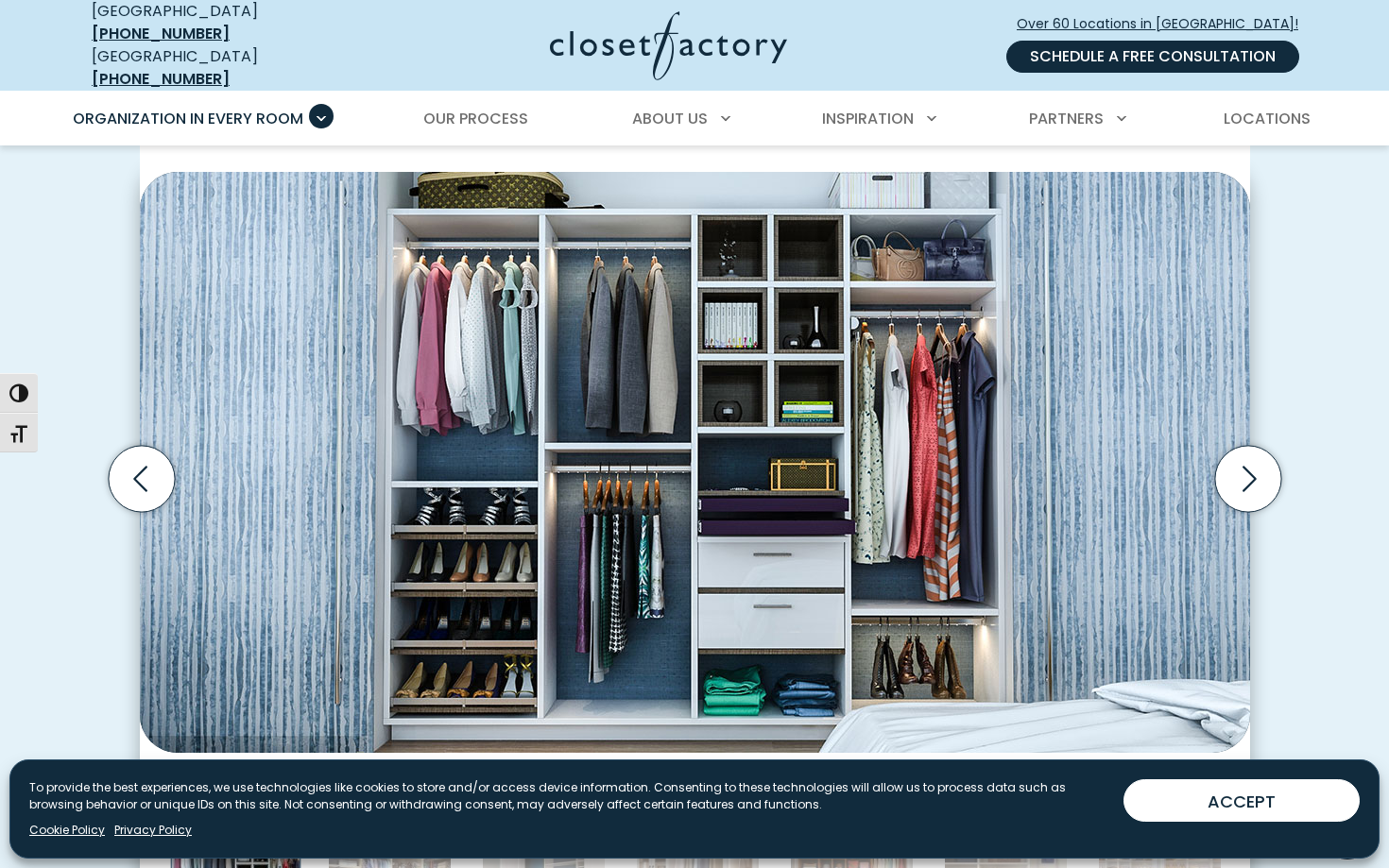
click at [1169, 55] on link "Schedule a Free Consultation" at bounding box center [1152, 56] width 293 height 32
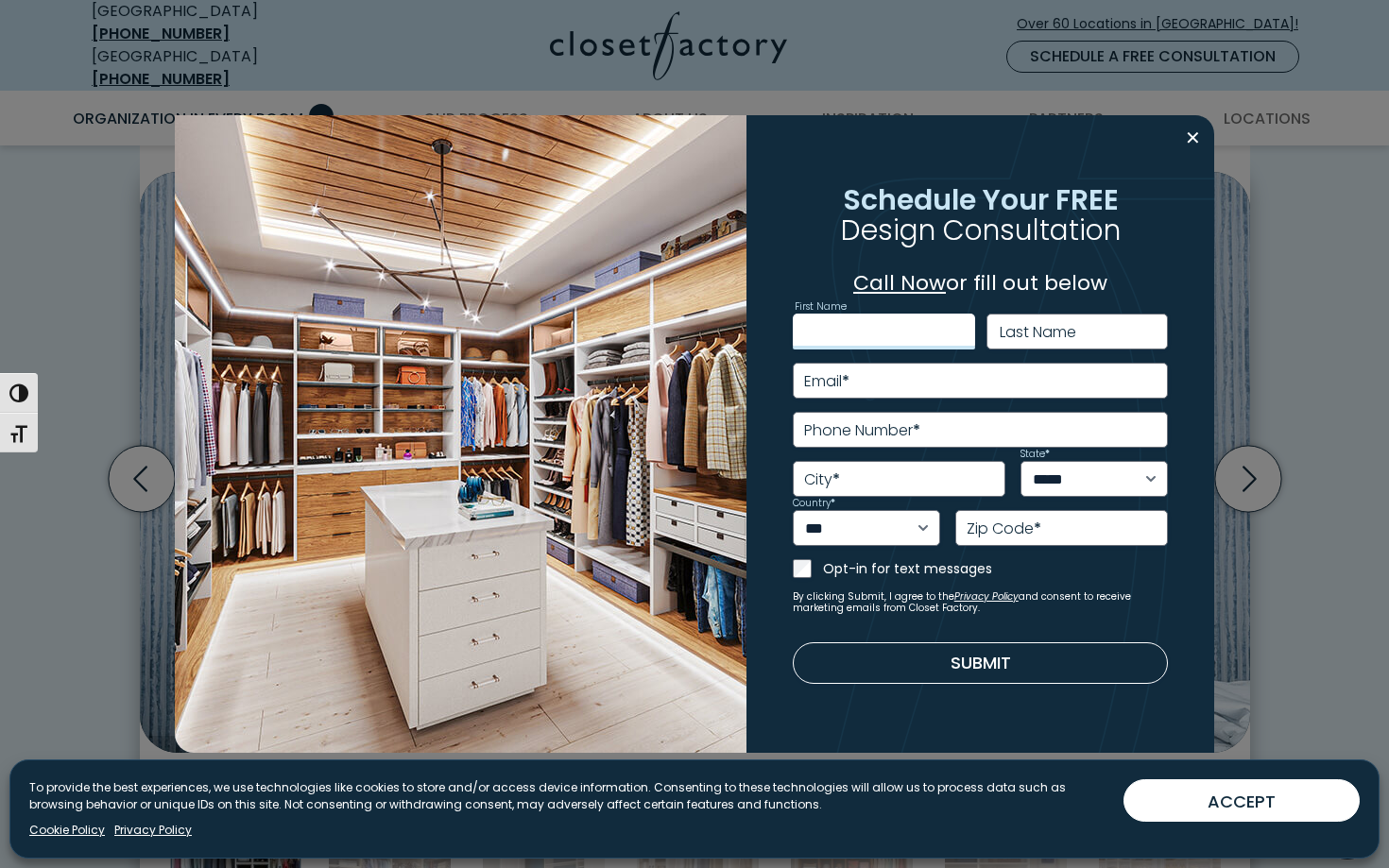
click at [950, 329] on input "First Name" at bounding box center [884, 331] width 183 height 36
type input "******"
type input "**********"
type input "********"
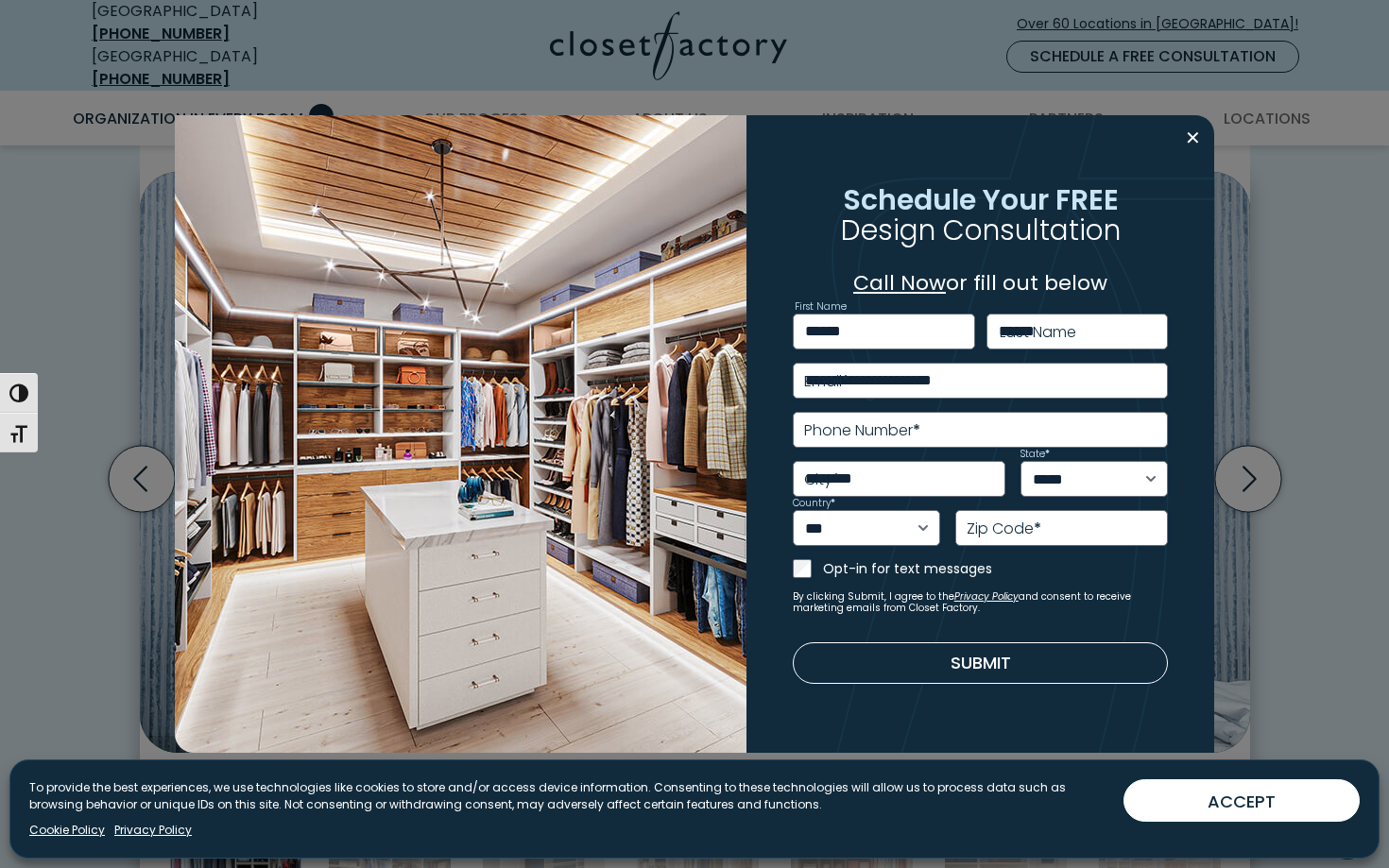
select select "**"
type input "*****"
type input "**********"
click at [1148, 435] on input "**********" at bounding box center [980, 430] width 376 height 36
type input "**********"
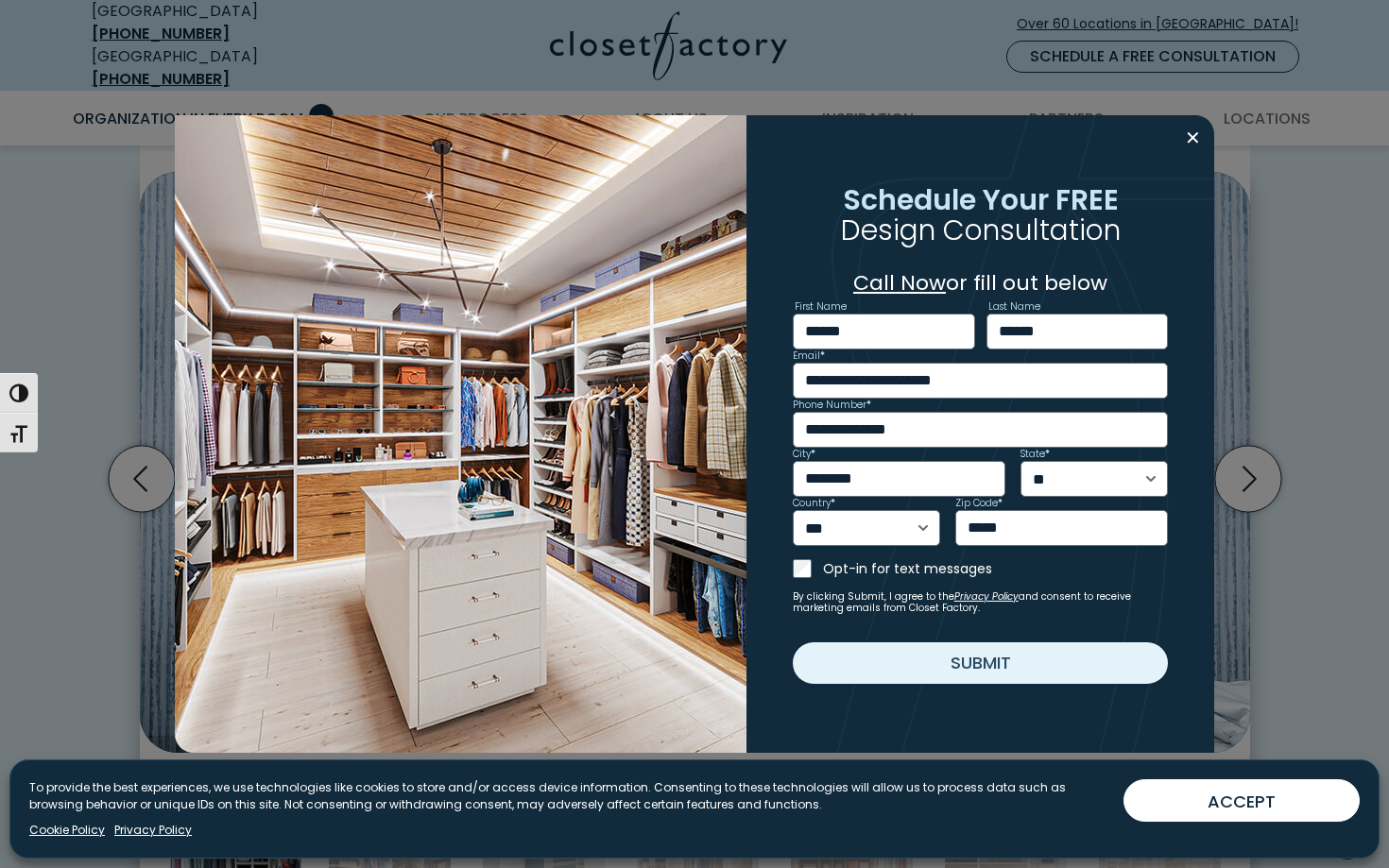
click at [1010, 669] on button "Submit" at bounding box center [980, 662] width 376 height 42
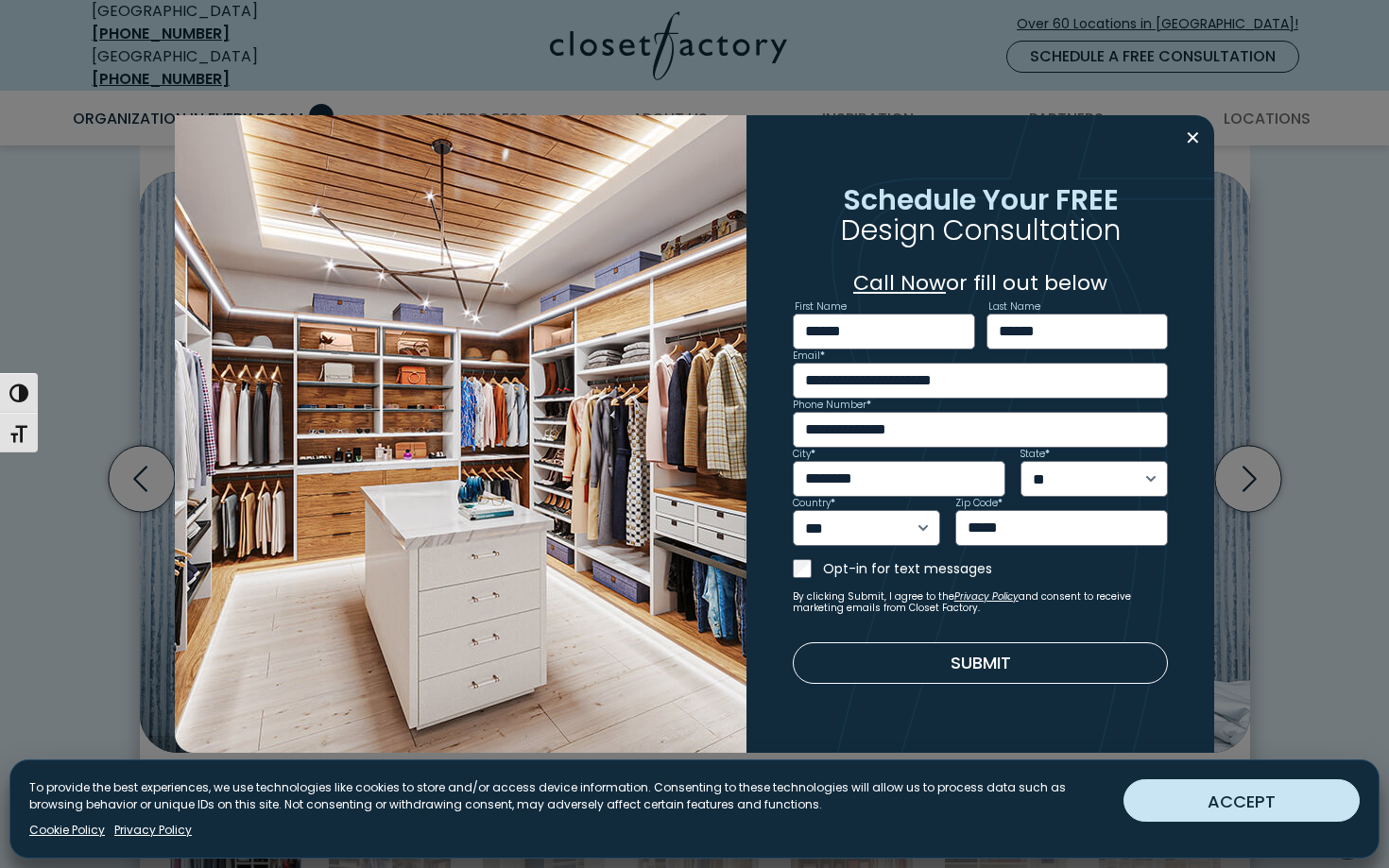
click at [1181, 809] on button "ACCEPT" at bounding box center [1241, 800] width 237 height 42
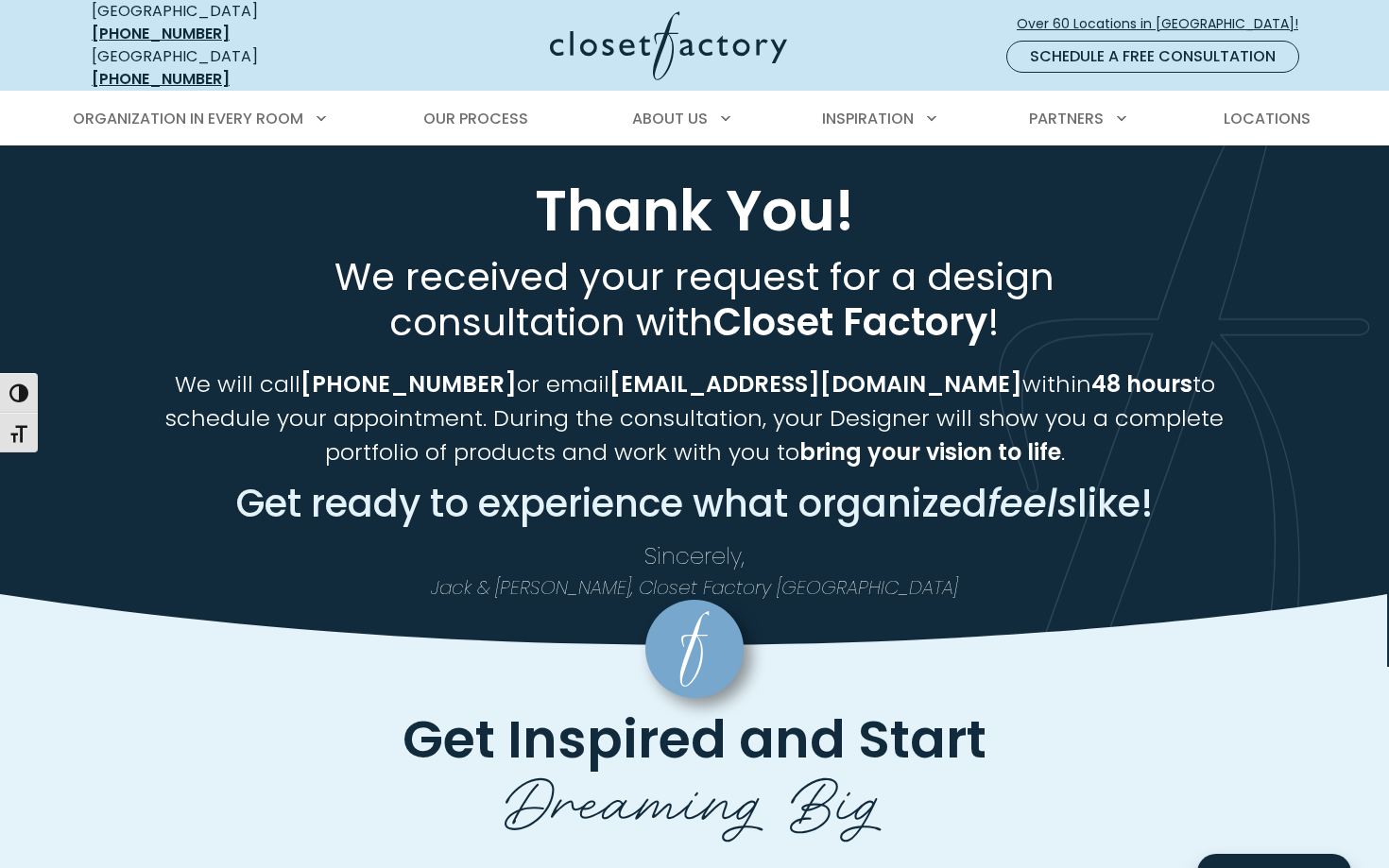
scroll to position [31, 0]
